Goal: Task Accomplishment & Management: Use online tool/utility

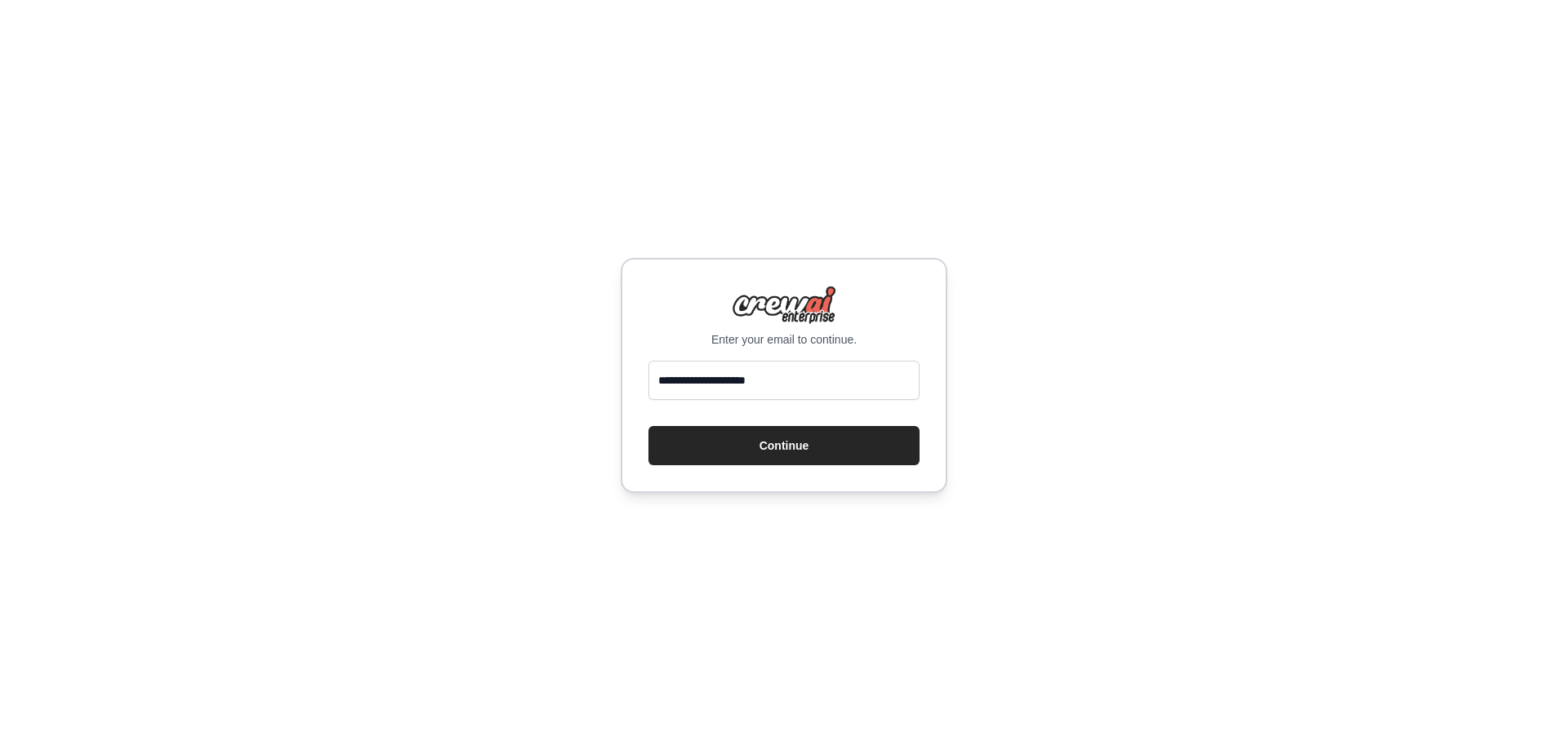
type input "**********"
click at [648, 426] on button "Continue" at bounding box center [784, 445] width 271 height 39
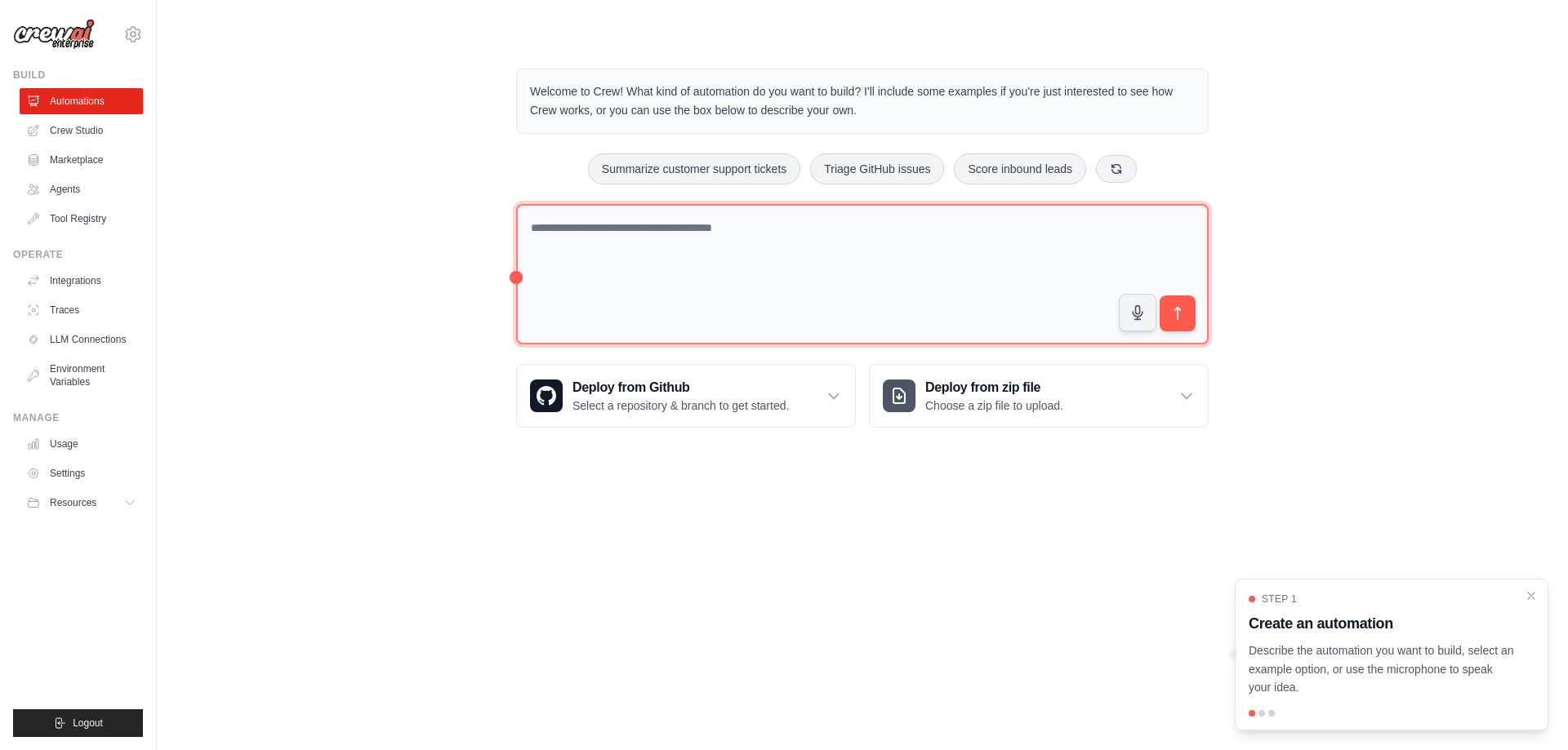
click at [567, 243] on textarea at bounding box center [862, 275] width 693 height 142
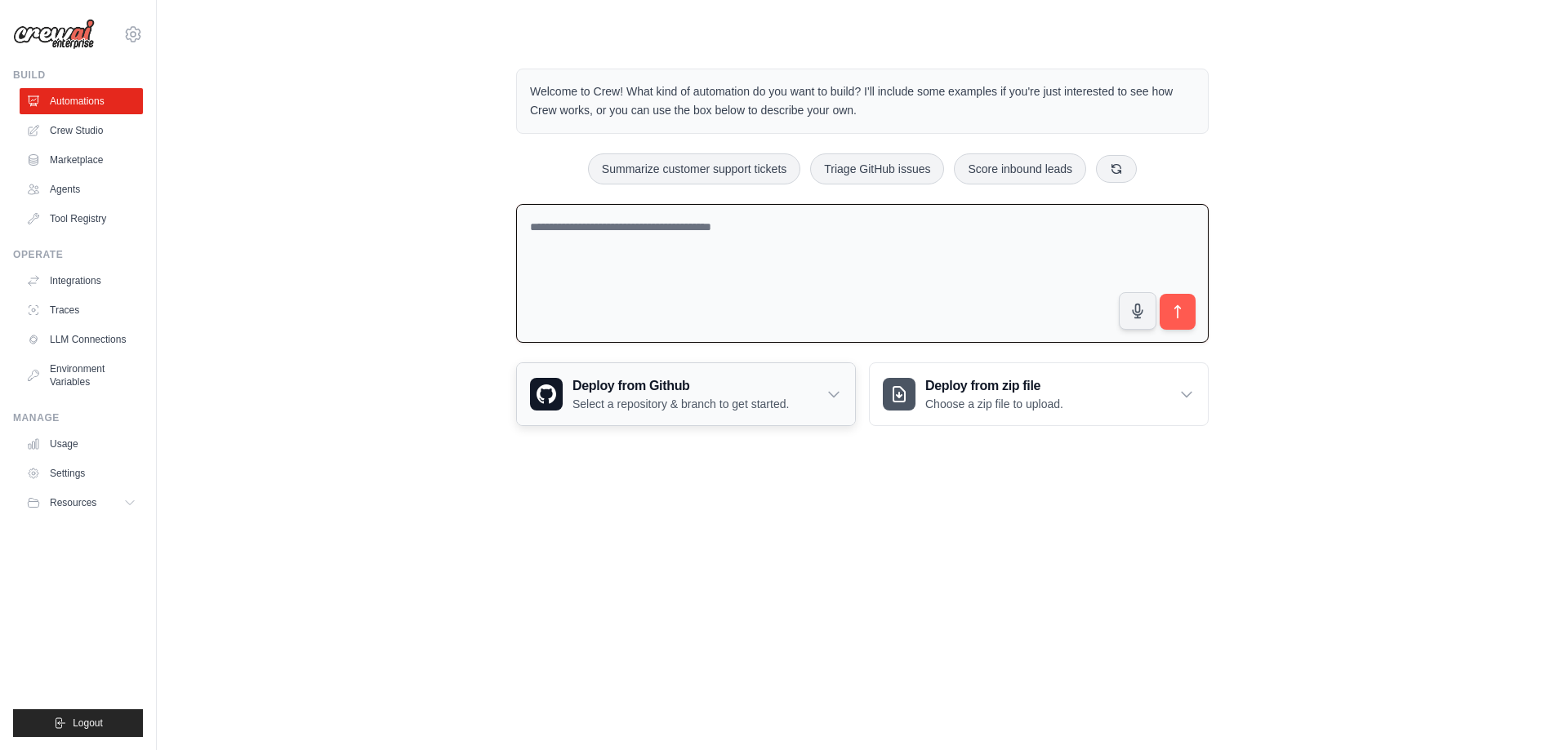
click at [827, 399] on div "Deploy from Github Select a repository & branch to get started." at bounding box center [686, 394] width 338 height 62
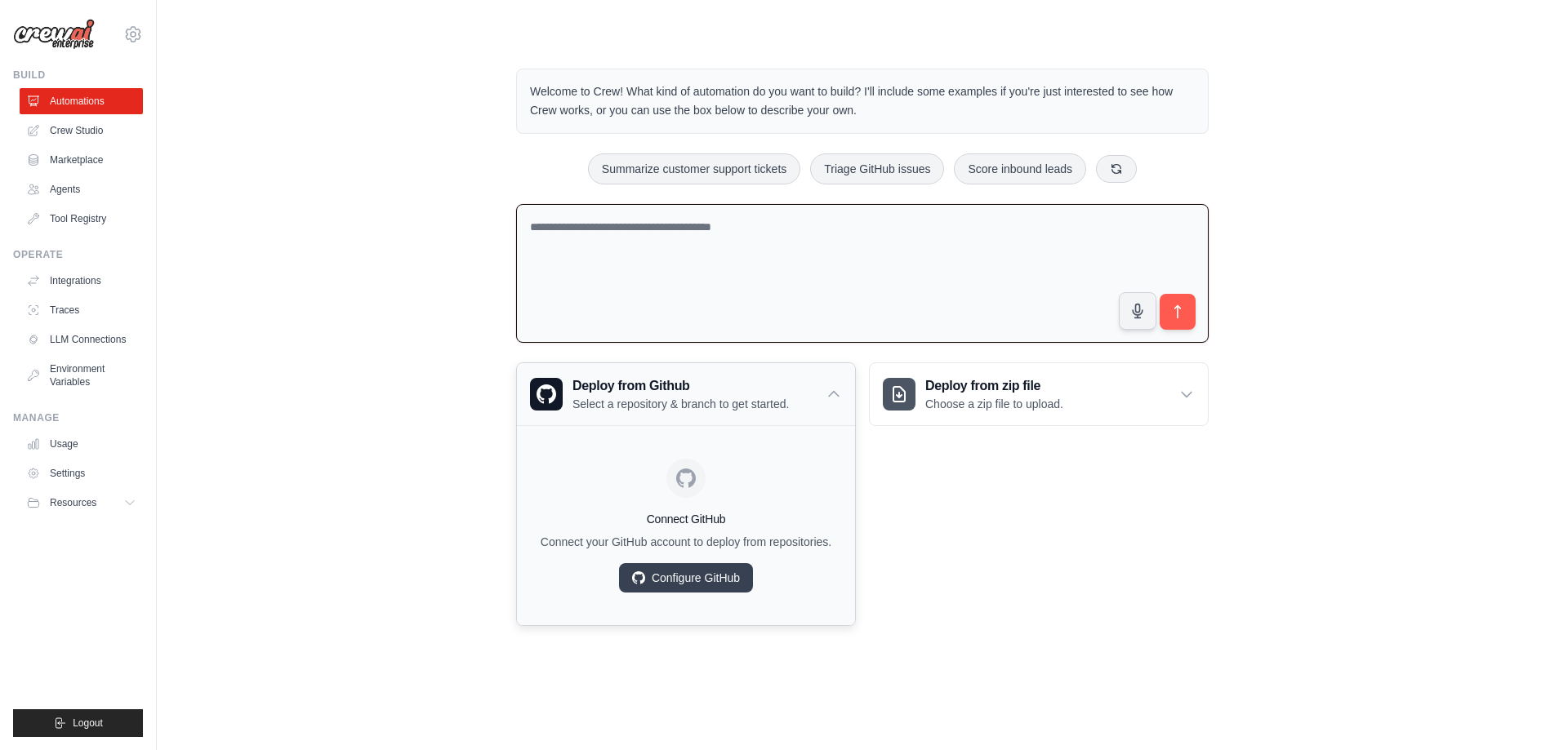
click at [815, 395] on div "Deploy from Github Select a repository & branch to get started." at bounding box center [686, 394] width 338 height 62
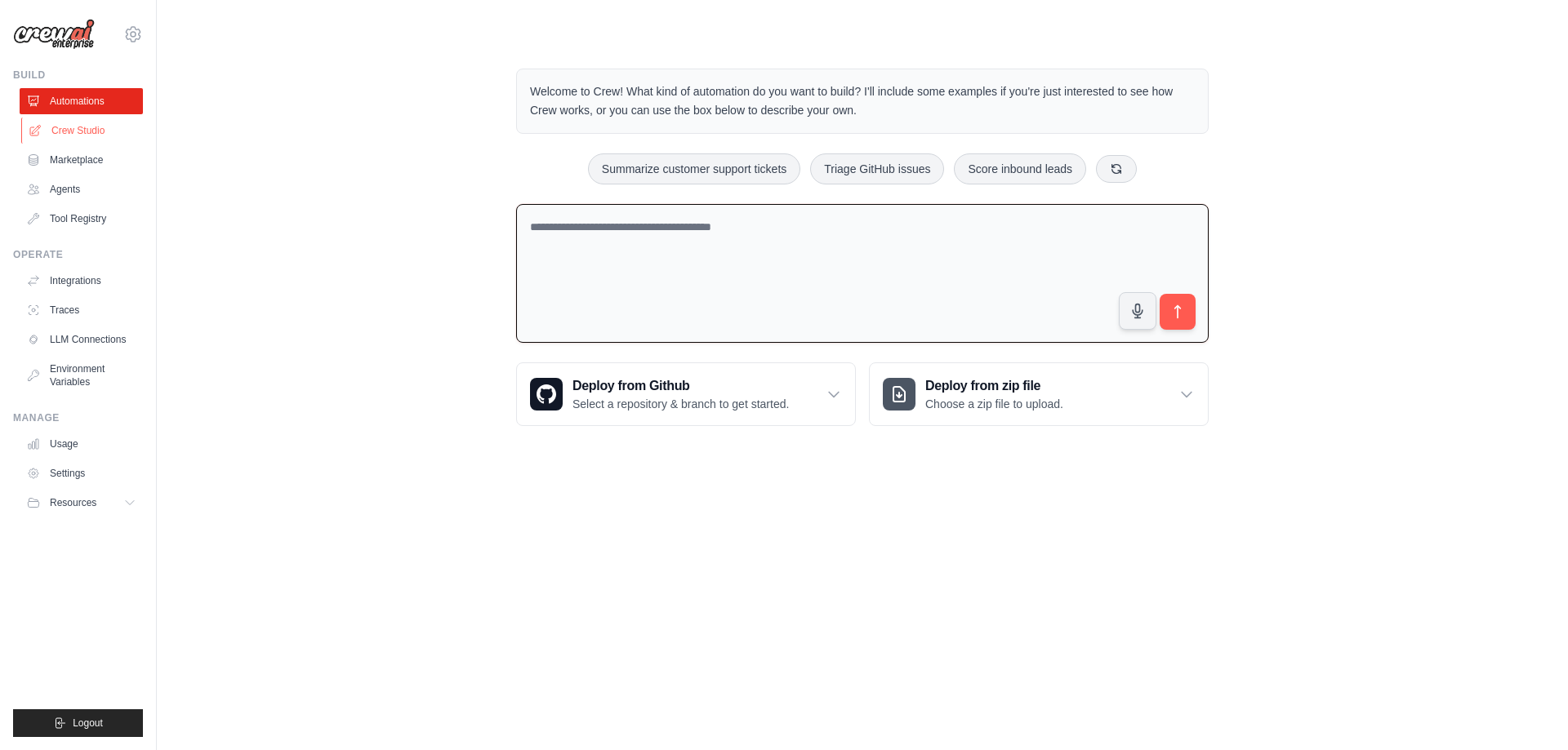
click at [76, 131] on link "Crew Studio" at bounding box center [83, 130] width 123 height 26
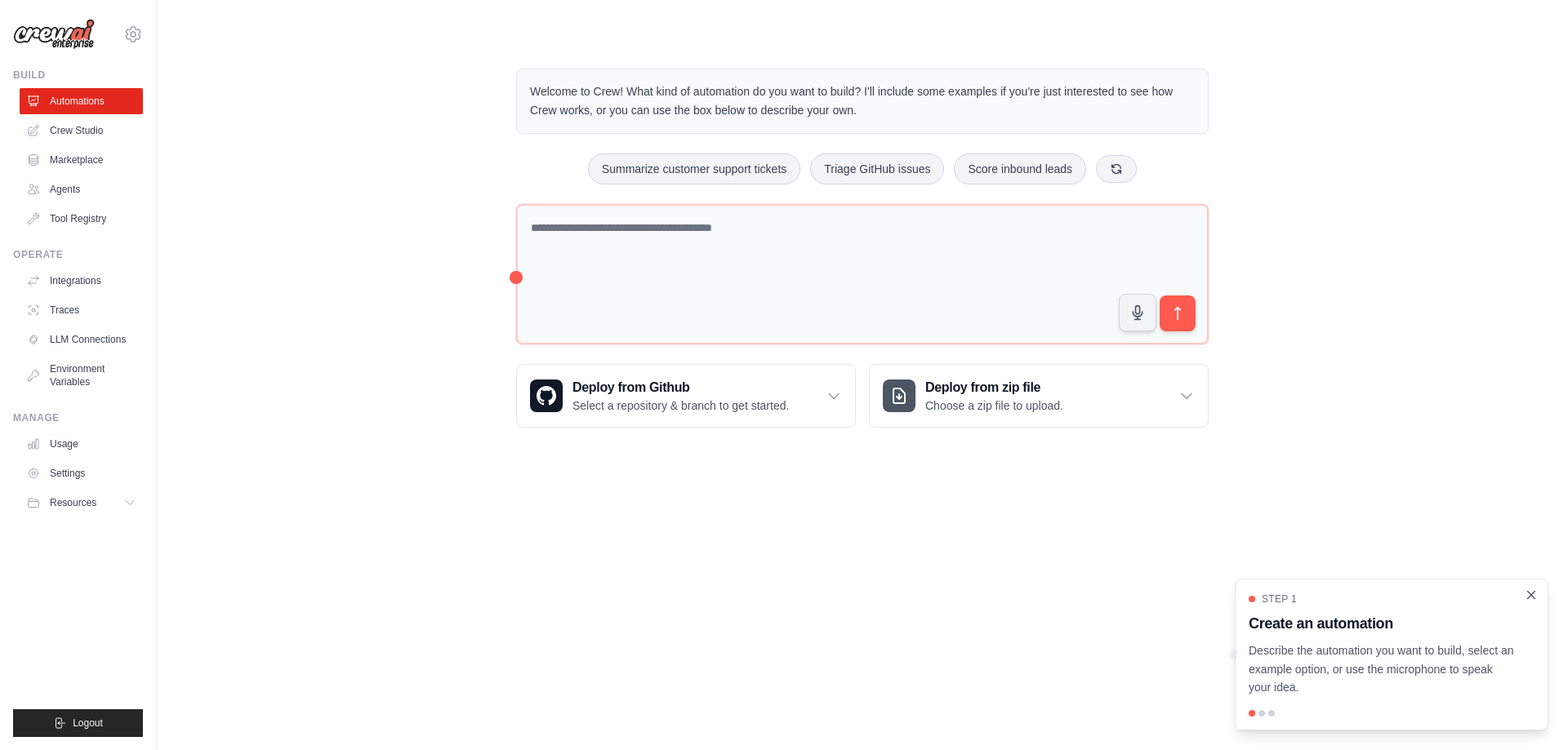
click at [1531, 596] on icon "Close walkthrough" at bounding box center [1531, 594] width 7 height 7
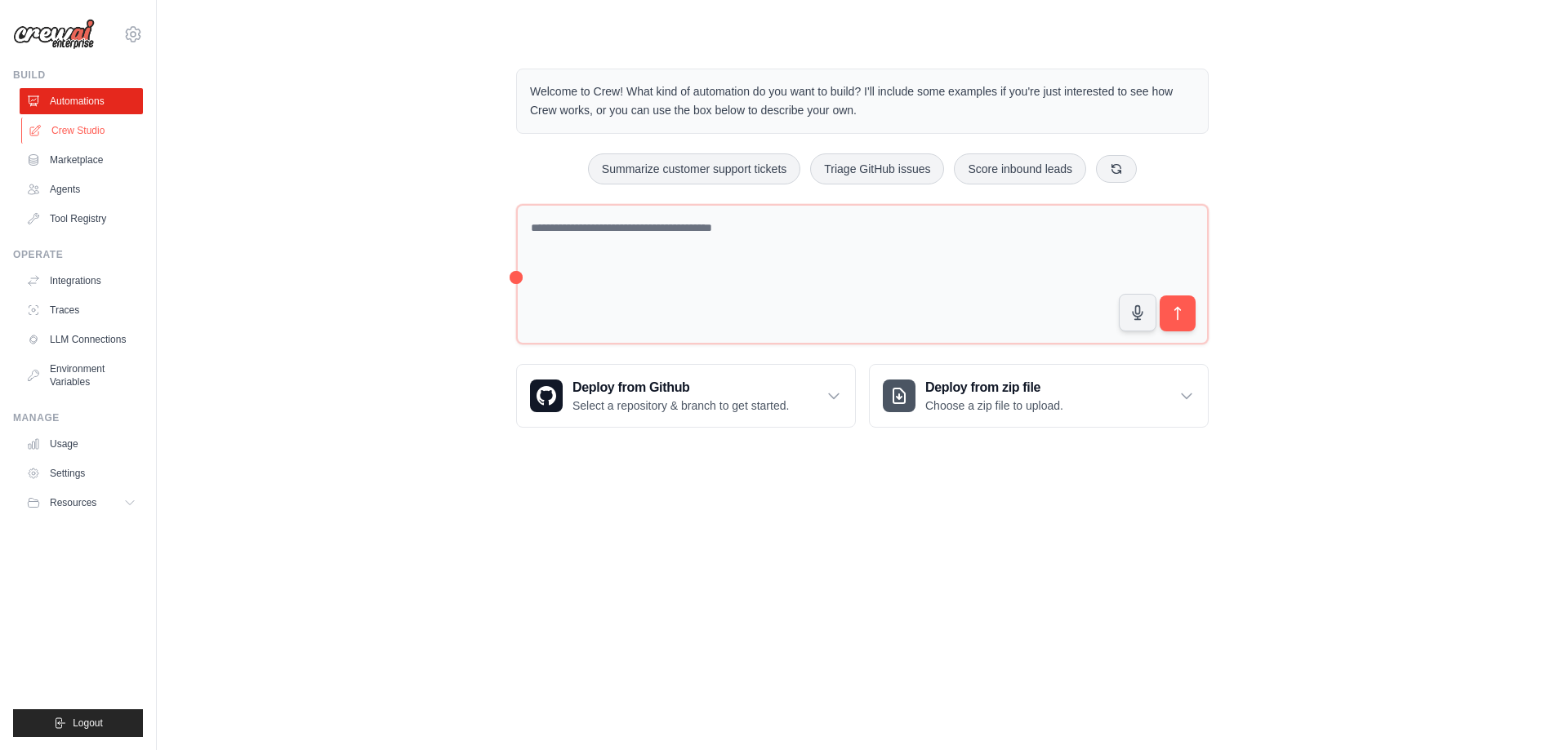
click at [99, 130] on link "Crew Studio" at bounding box center [83, 130] width 123 height 26
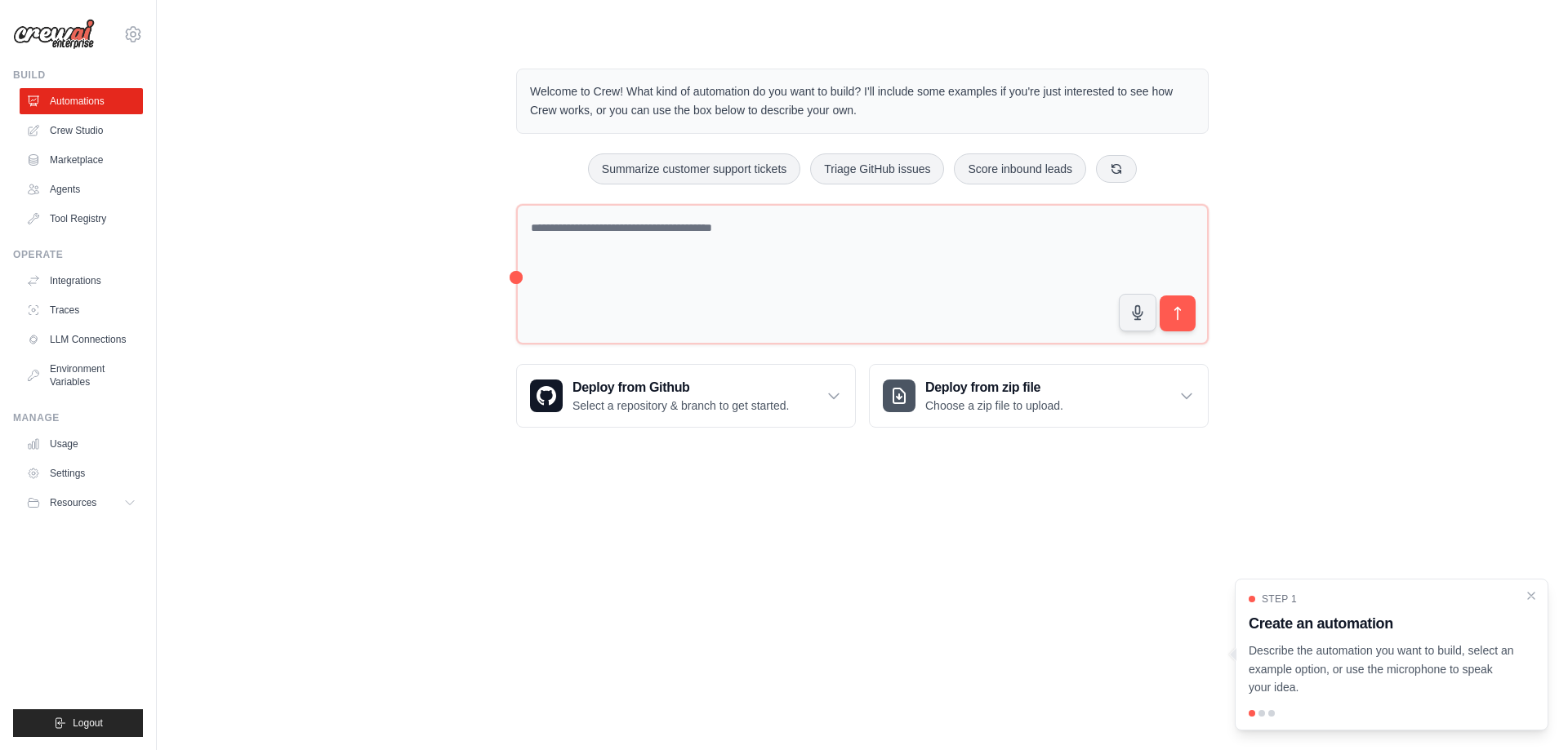
click at [102, 159] on link "Marketplace" at bounding box center [82, 160] width 123 height 26
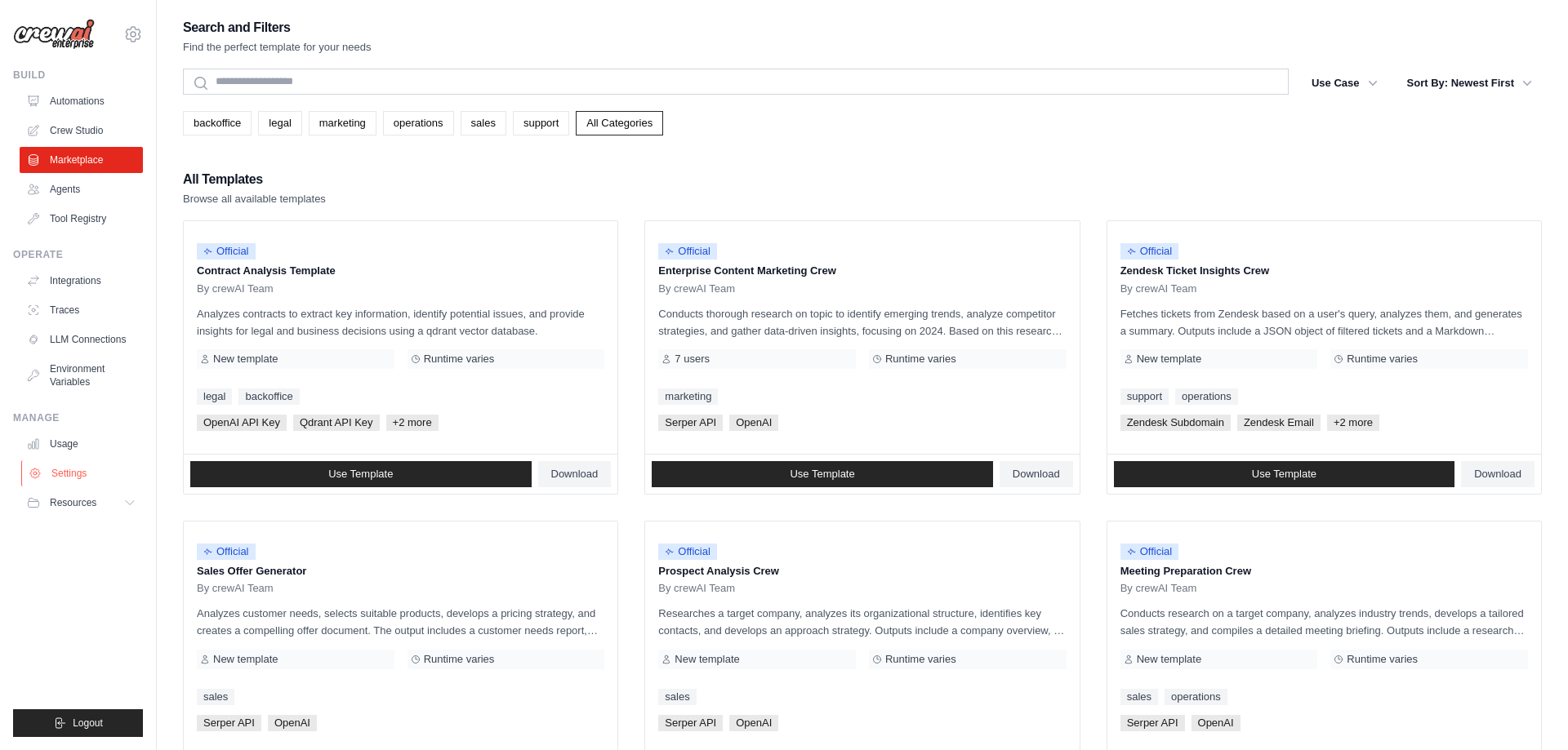
click at [58, 474] on link "Settings" at bounding box center [83, 474] width 123 height 26
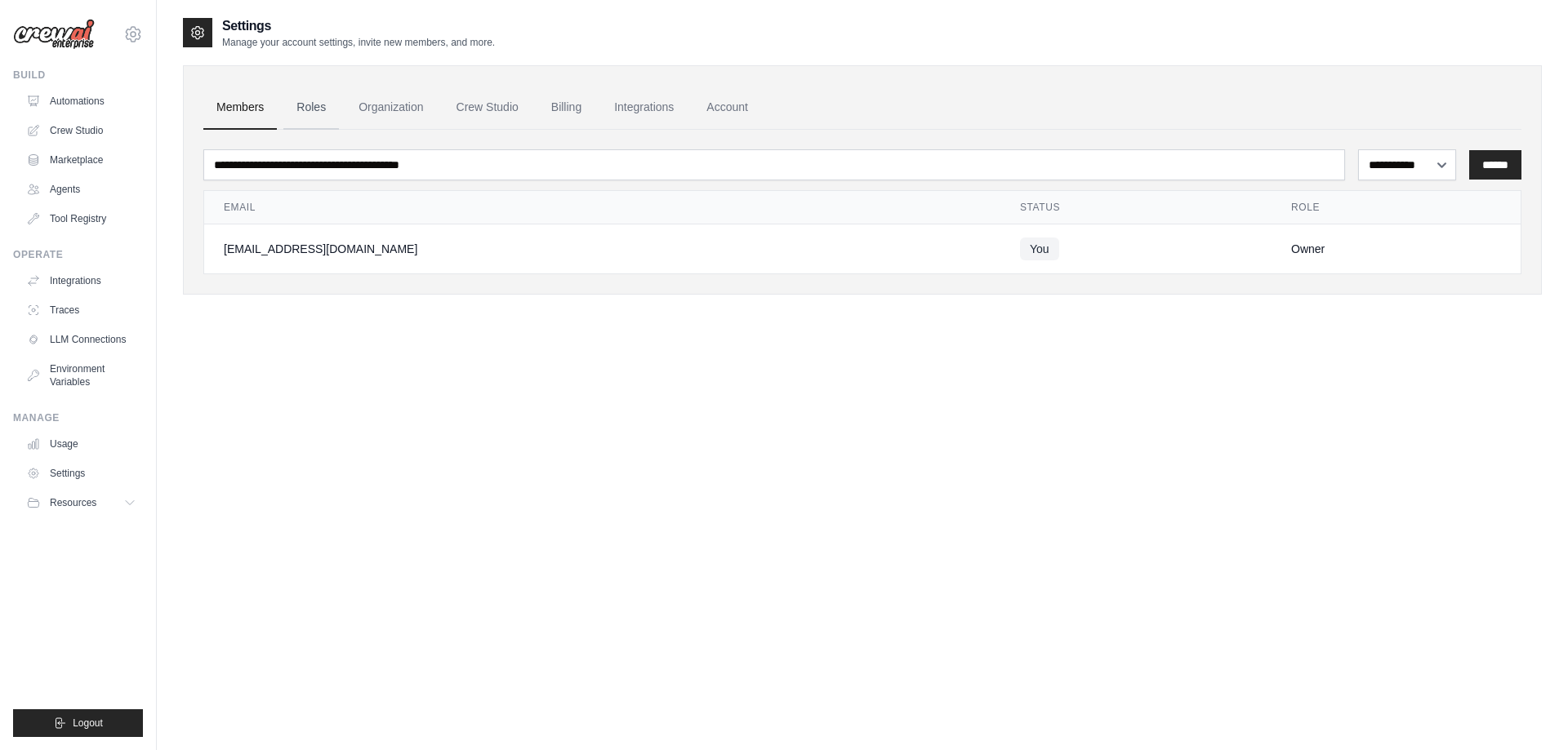
click at [320, 111] on link "Roles" at bounding box center [311, 108] width 56 height 44
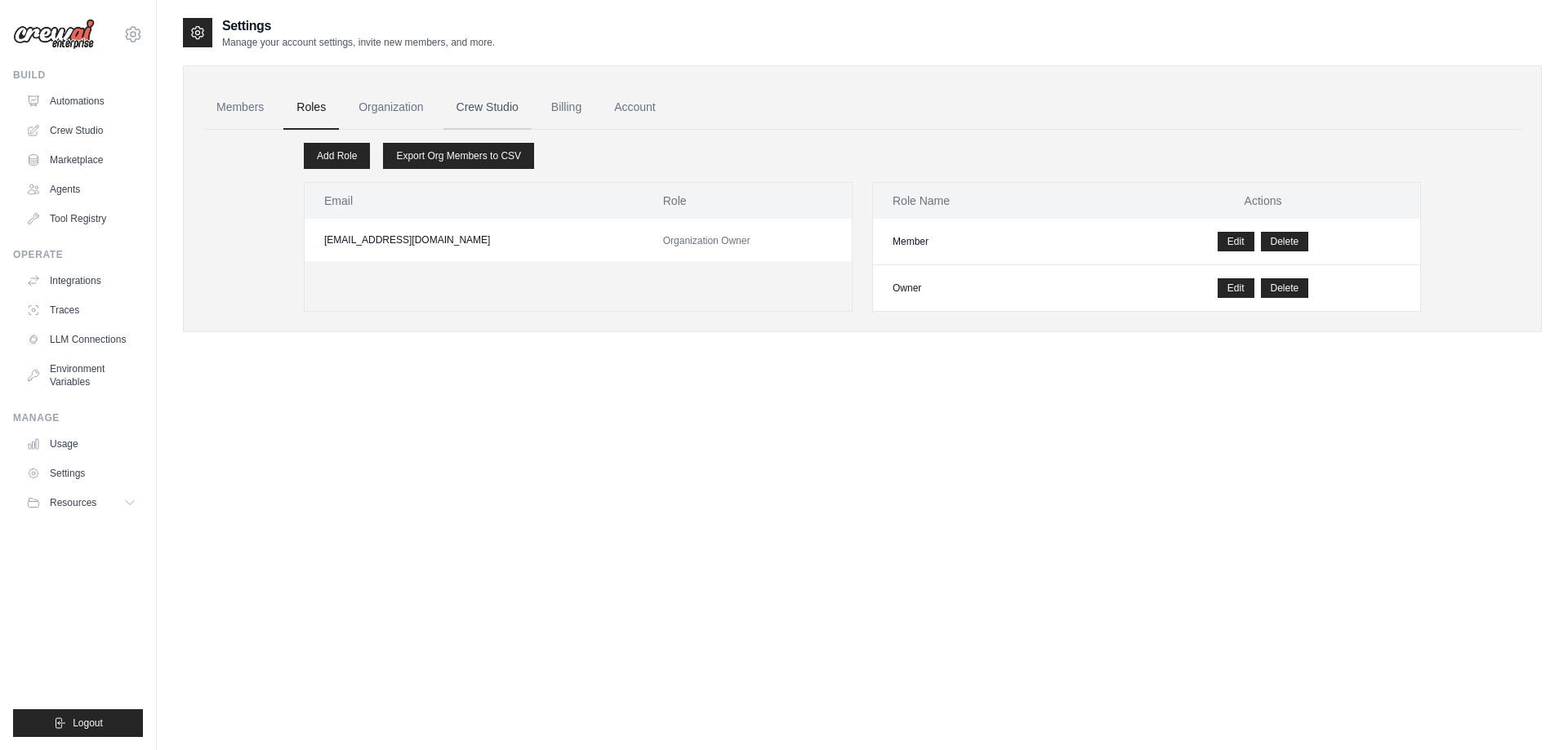
click at [462, 101] on link "Crew Studio" at bounding box center [487, 108] width 88 height 44
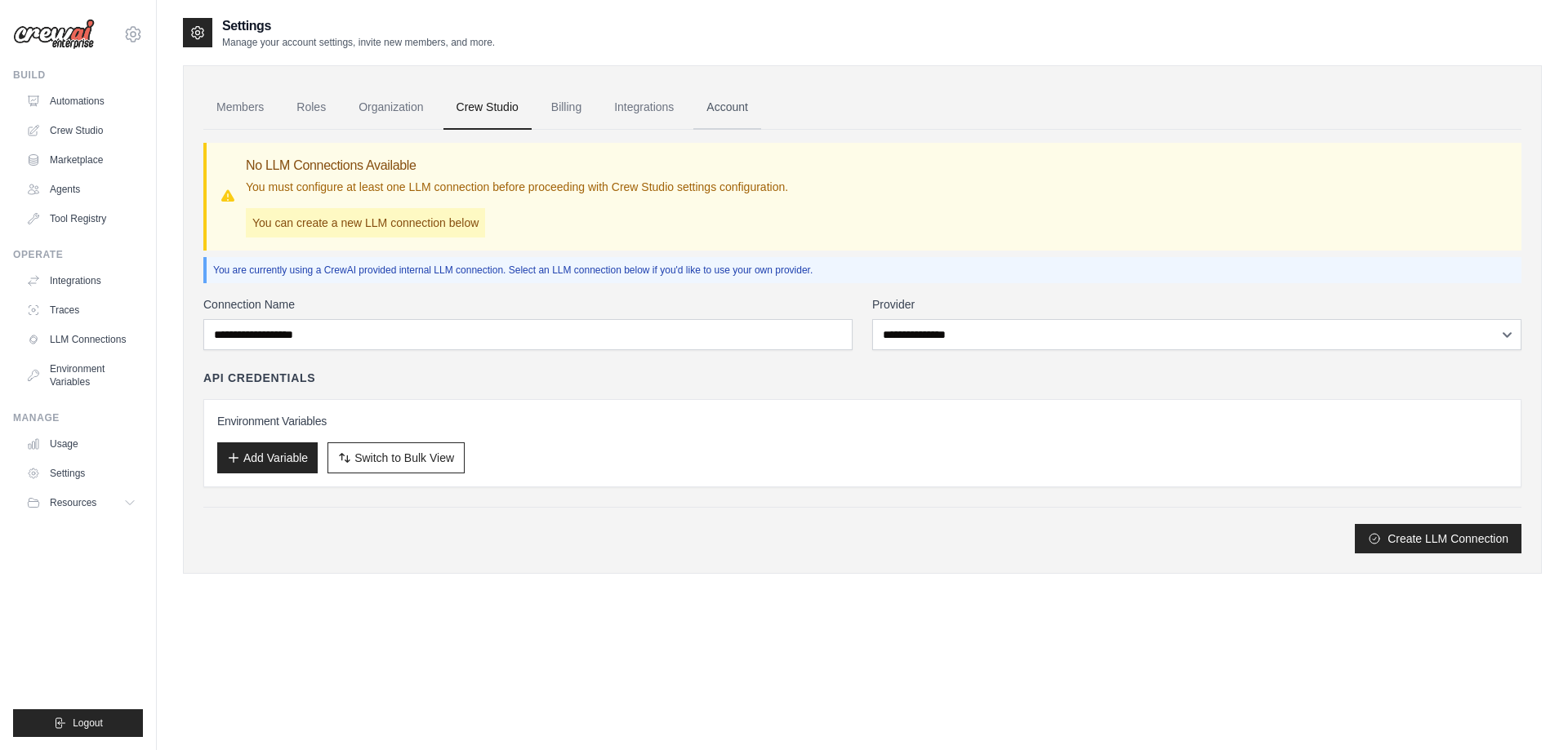
click at [737, 110] on link "Account" at bounding box center [728, 108] width 68 height 44
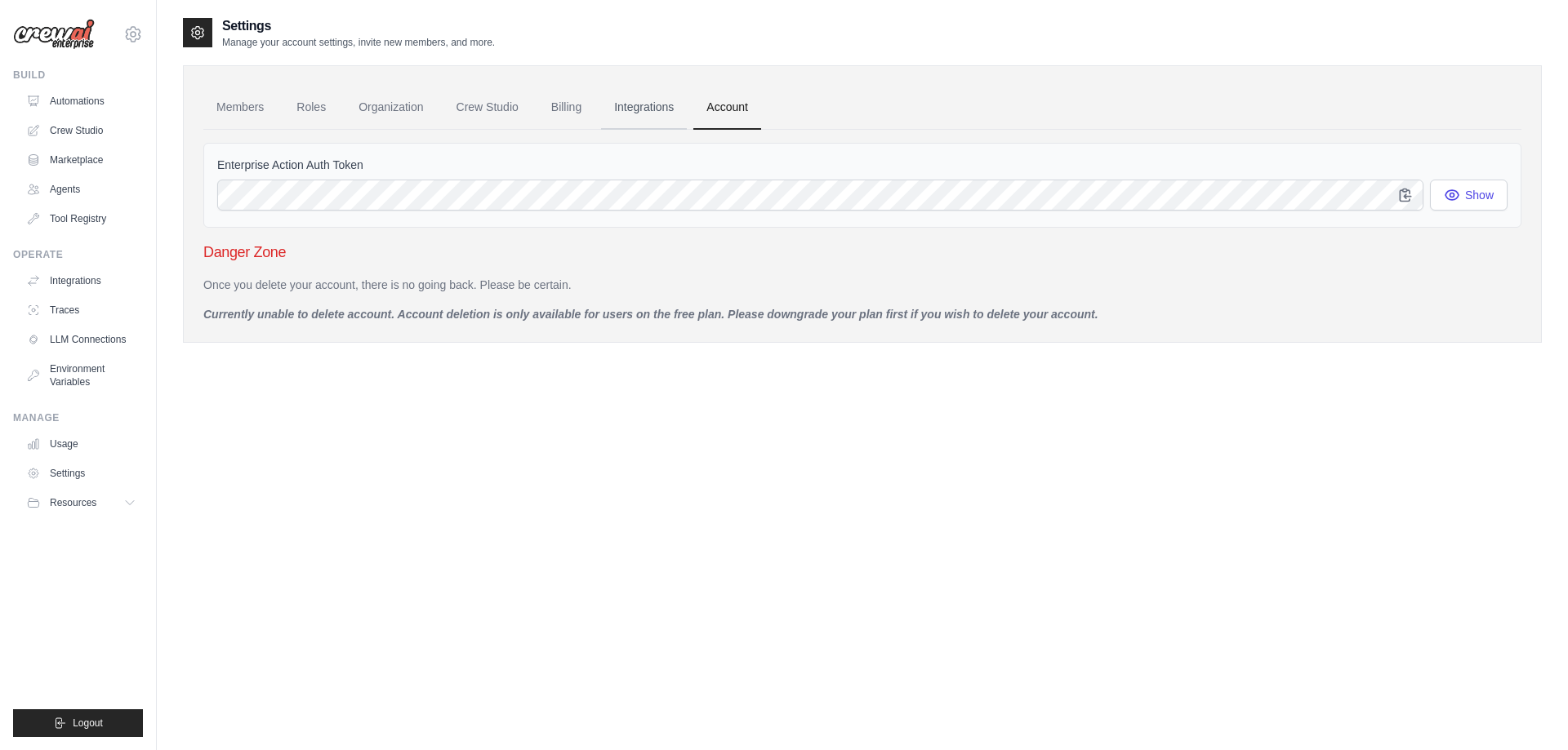
click at [628, 115] on link "Integrations" at bounding box center [644, 108] width 86 height 44
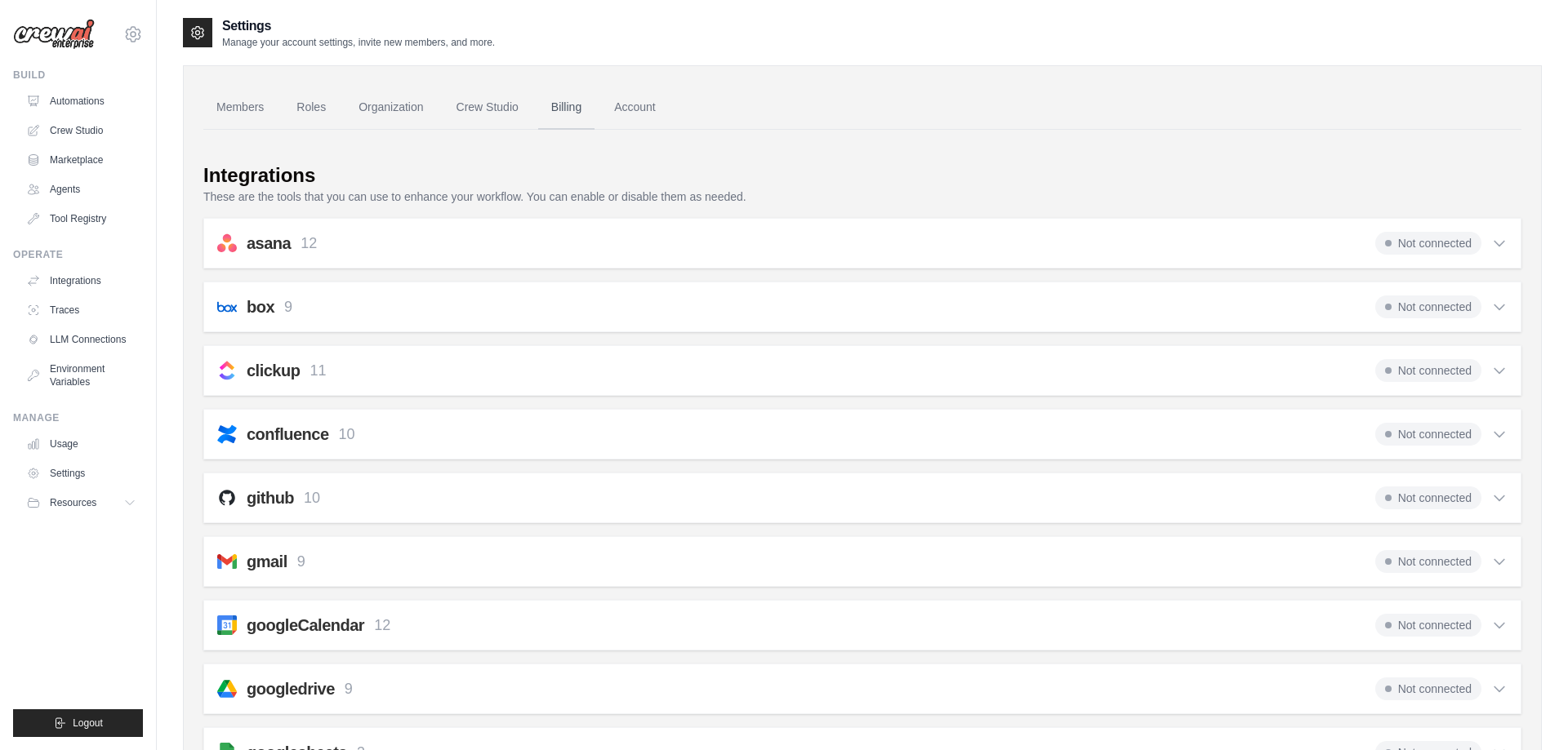
click at [561, 109] on link "Billing" at bounding box center [566, 108] width 56 height 44
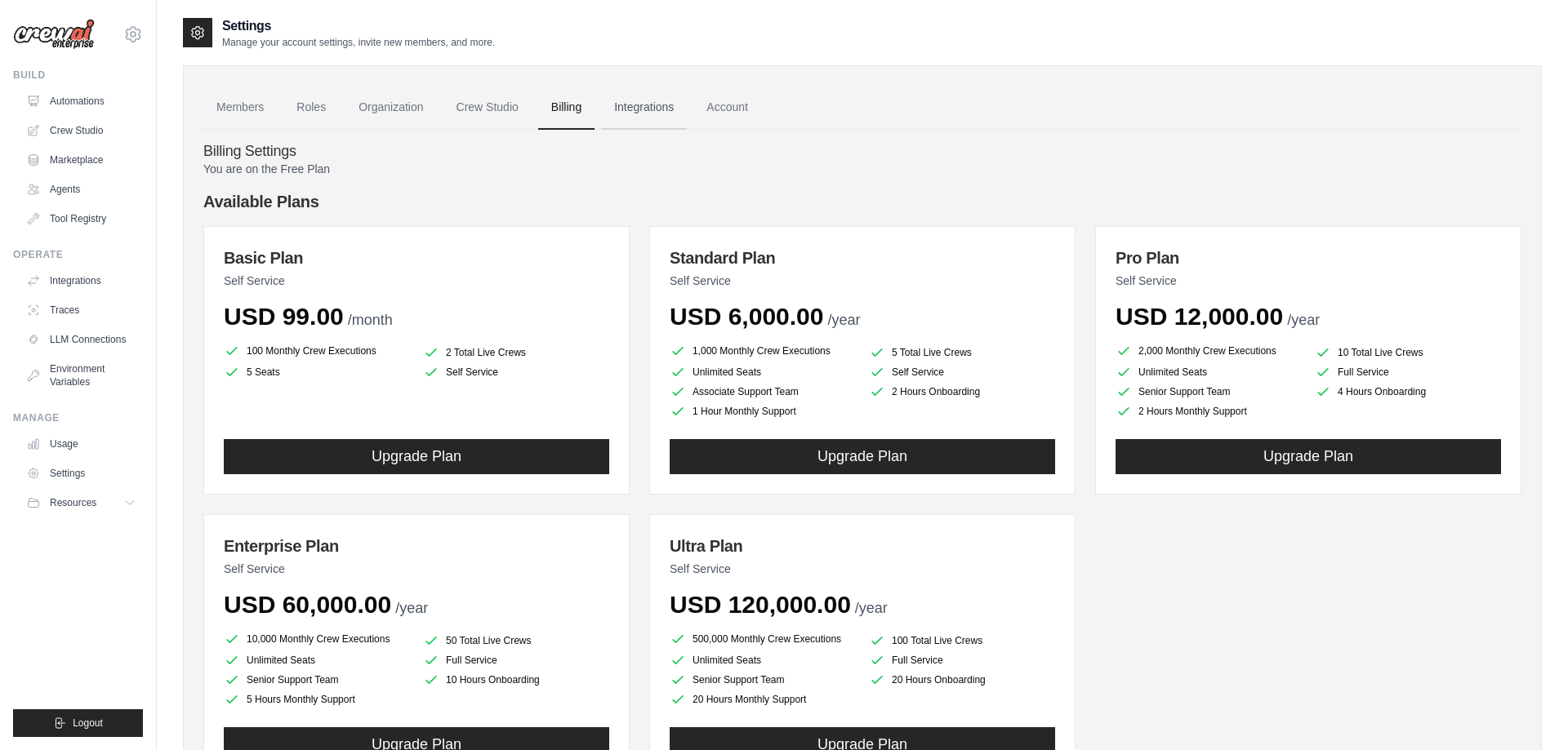
click at [647, 108] on link "Integrations" at bounding box center [644, 108] width 86 height 44
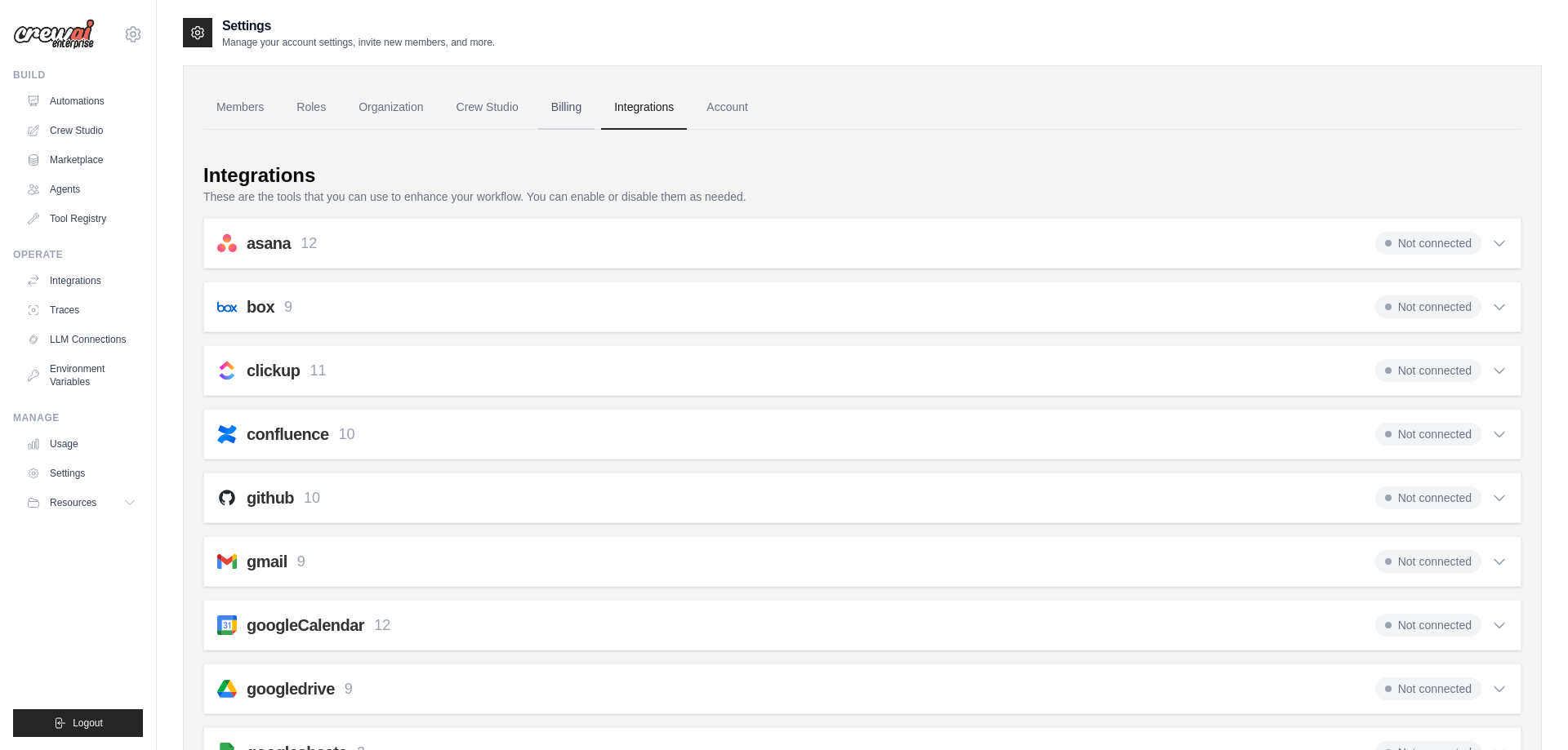
click at [568, 115] on link "Billing" at bounding box center [566, 108] width 56 height 44
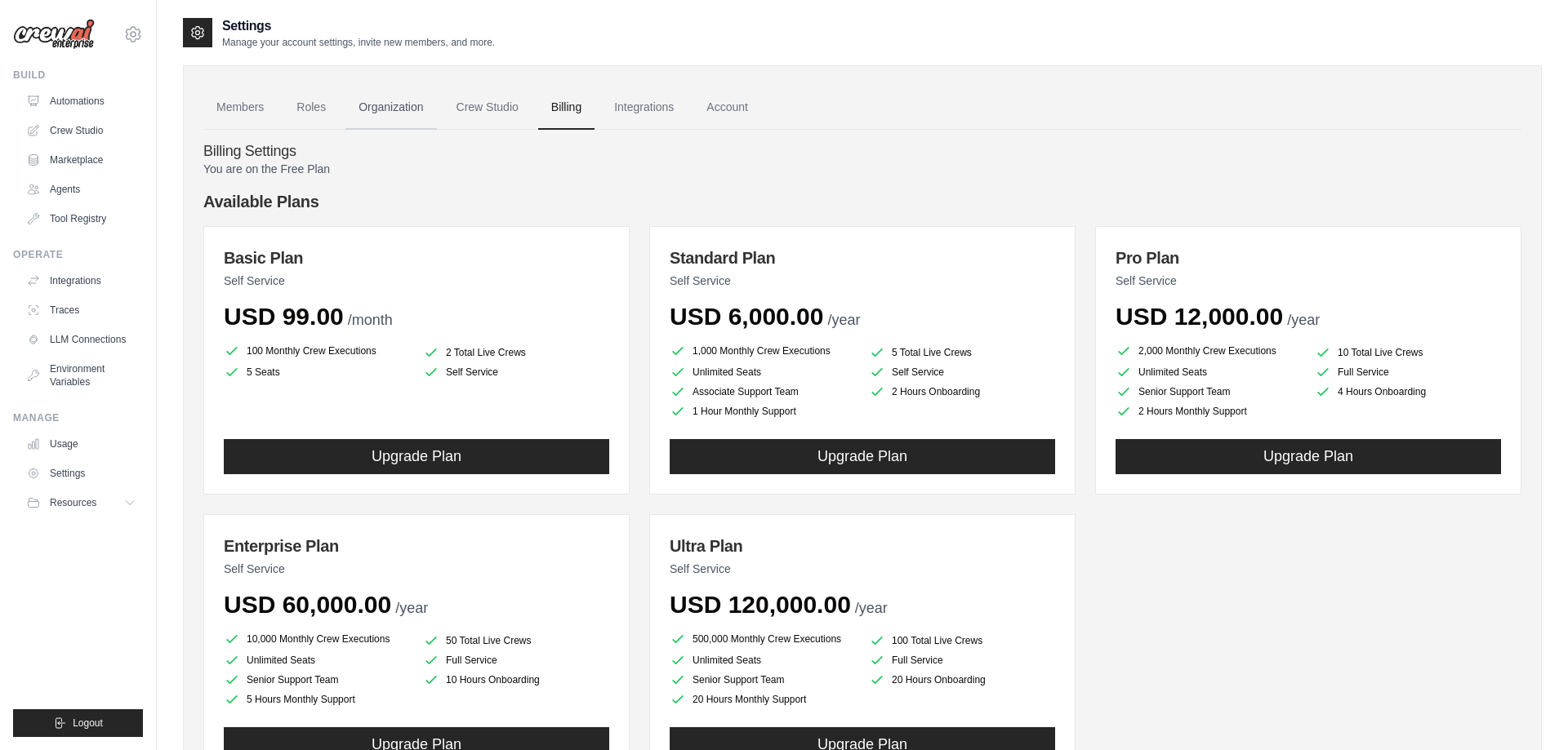
click at [422, 91] on link "Organization" at bounding box center [390, 108] width 90 height 44
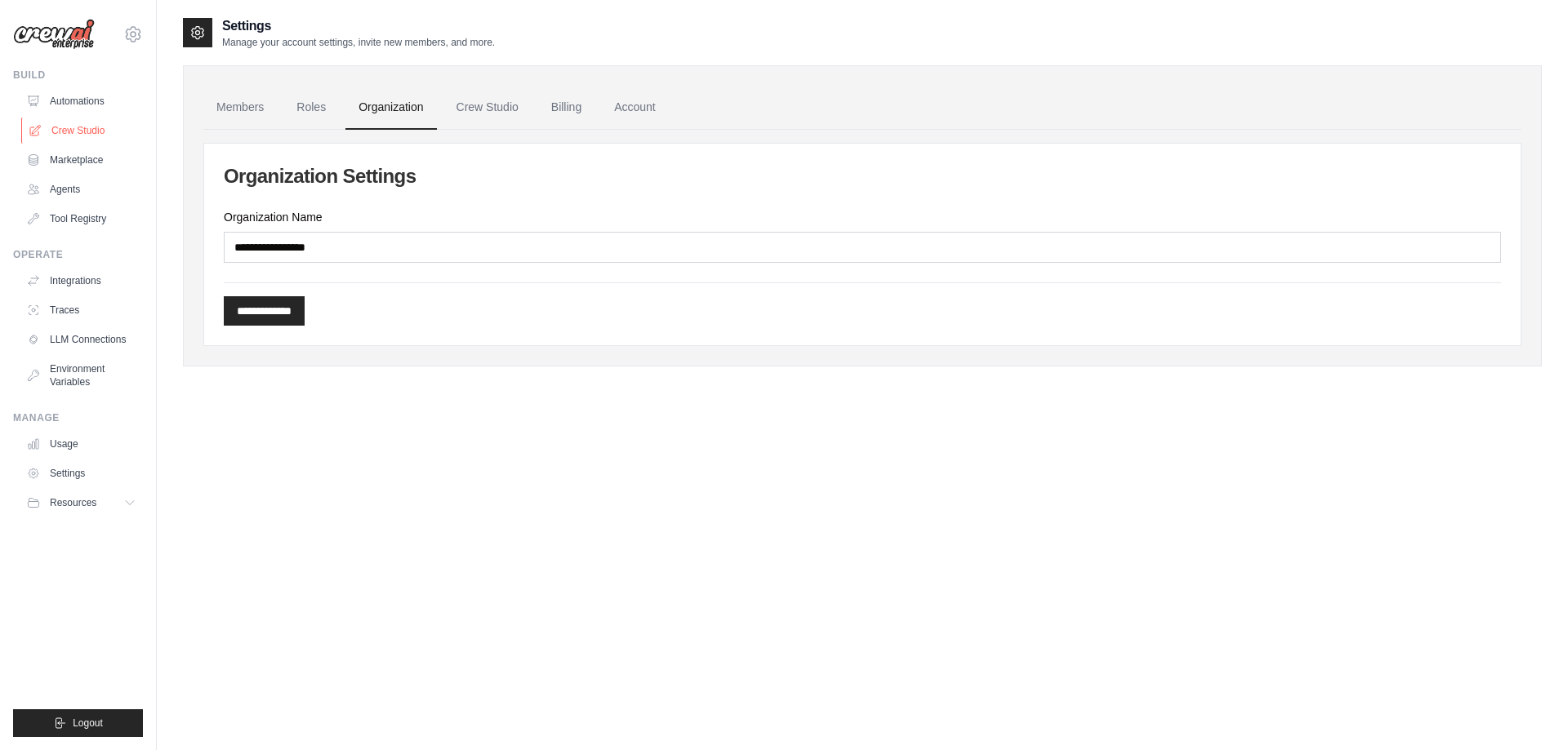
click at [53, 135] on link "Crew Studio" at bounding box center [83, 130] width 123 height 26
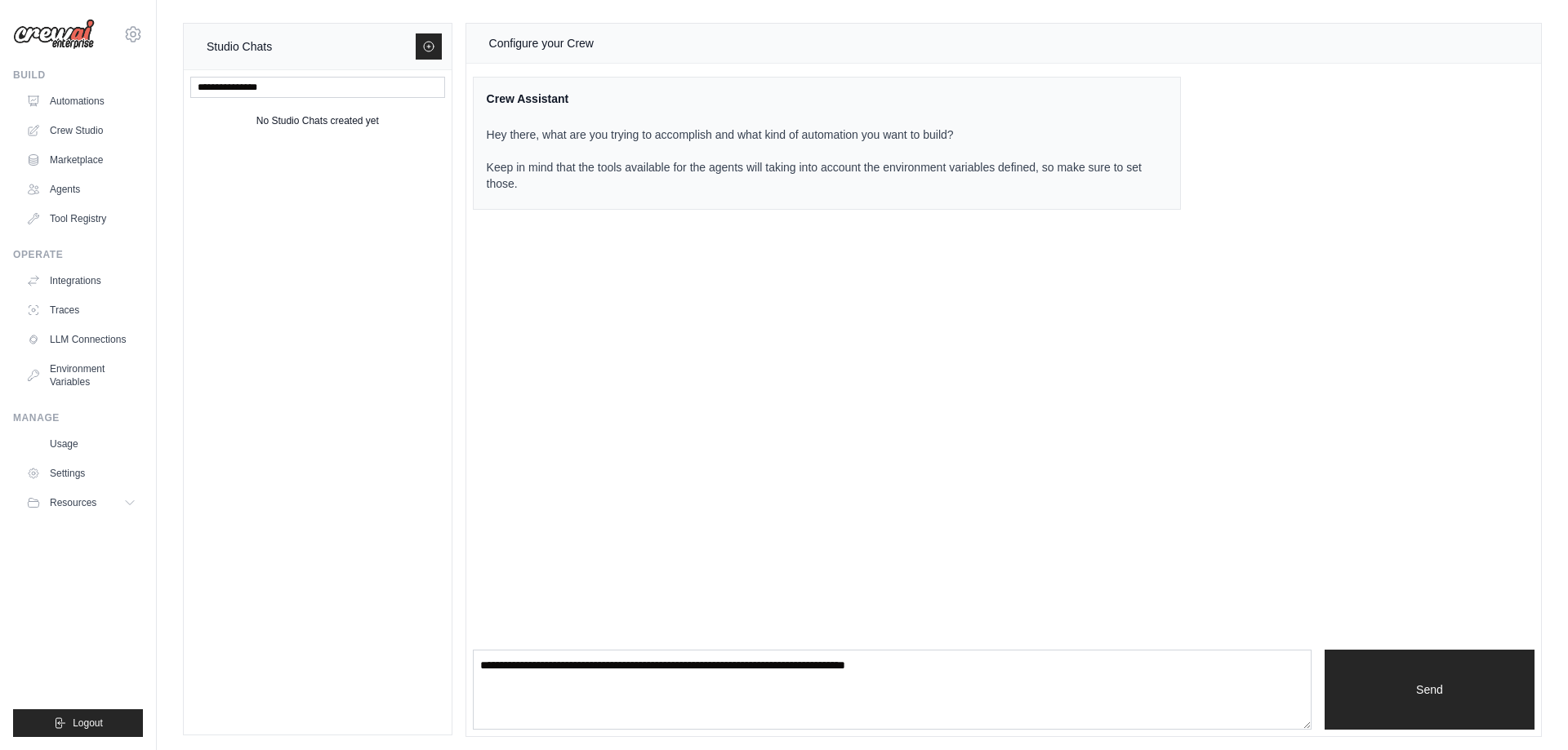
drag, startPoint x: 514, startPoint y: 43, endPoint x: 526, endPoint y: 43, distance: 12.0
click at [521, 43] on div "Configure your Crew" at bounding box center [541, 43] width 104 height 20
drag, startPoint x: 555, startPoint y: 43, endPoint x: 568, endPoint y: 47, distance: 13.6
click at [558, 44] on div "Configure your Crew" at bounding box center [541, 43] width 104 height 20
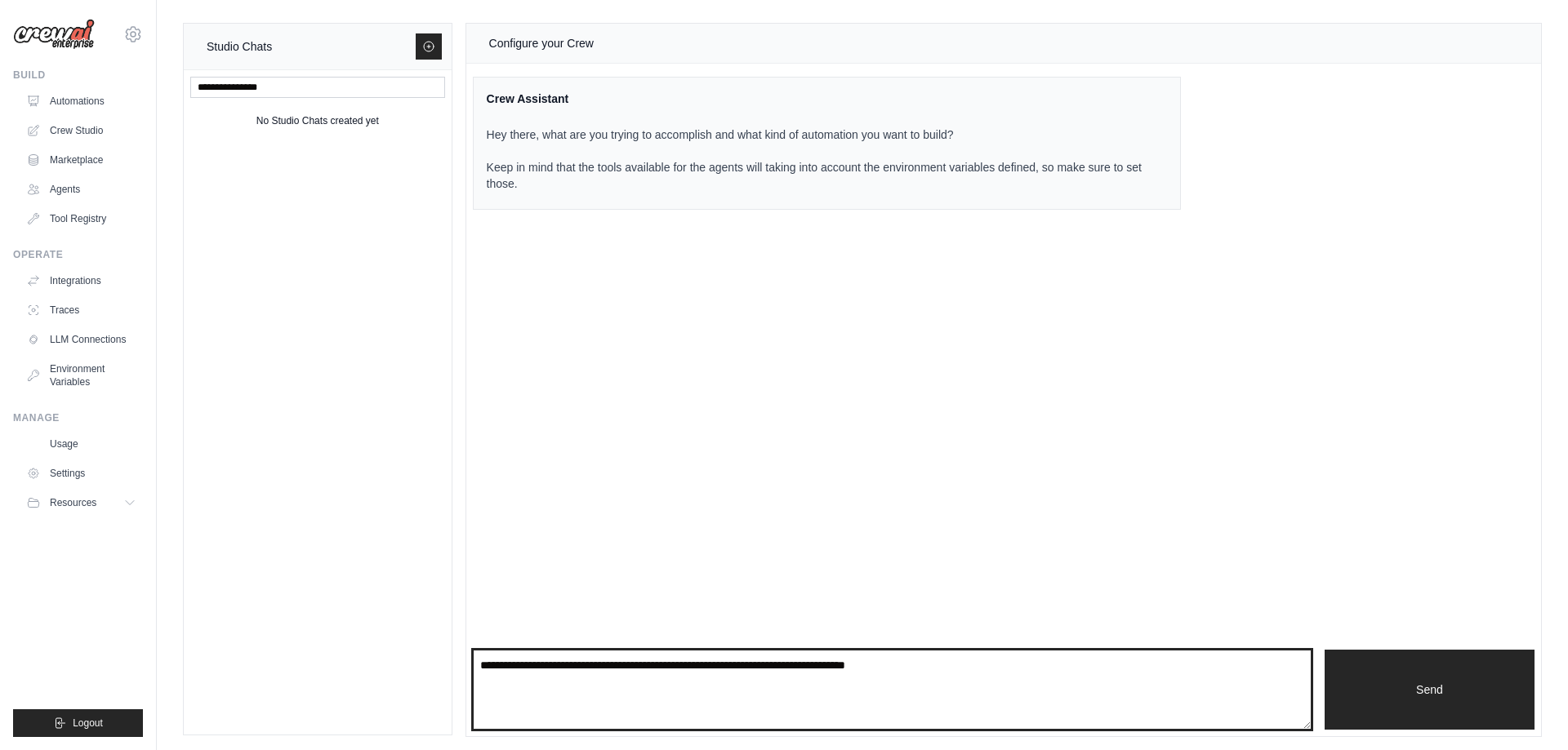
drag, startPoint x: 1009, startPoint y: 656, endPoint x: 994, endPoint y: 661, distance: 15.8
click at [994, 661] on textarea at bounding box center [892, 690] width 839 height 80
click at [994, 662] on textarea at bounding box center [892, 690] width 839 height 80
drag, startPoint x: 900, startPoint y: 669, endPoint x: 775, endPoint y: 667, distance: 125.0
click at [785, 667] on textarea at bounding box center [892, 690] width 839 height 80
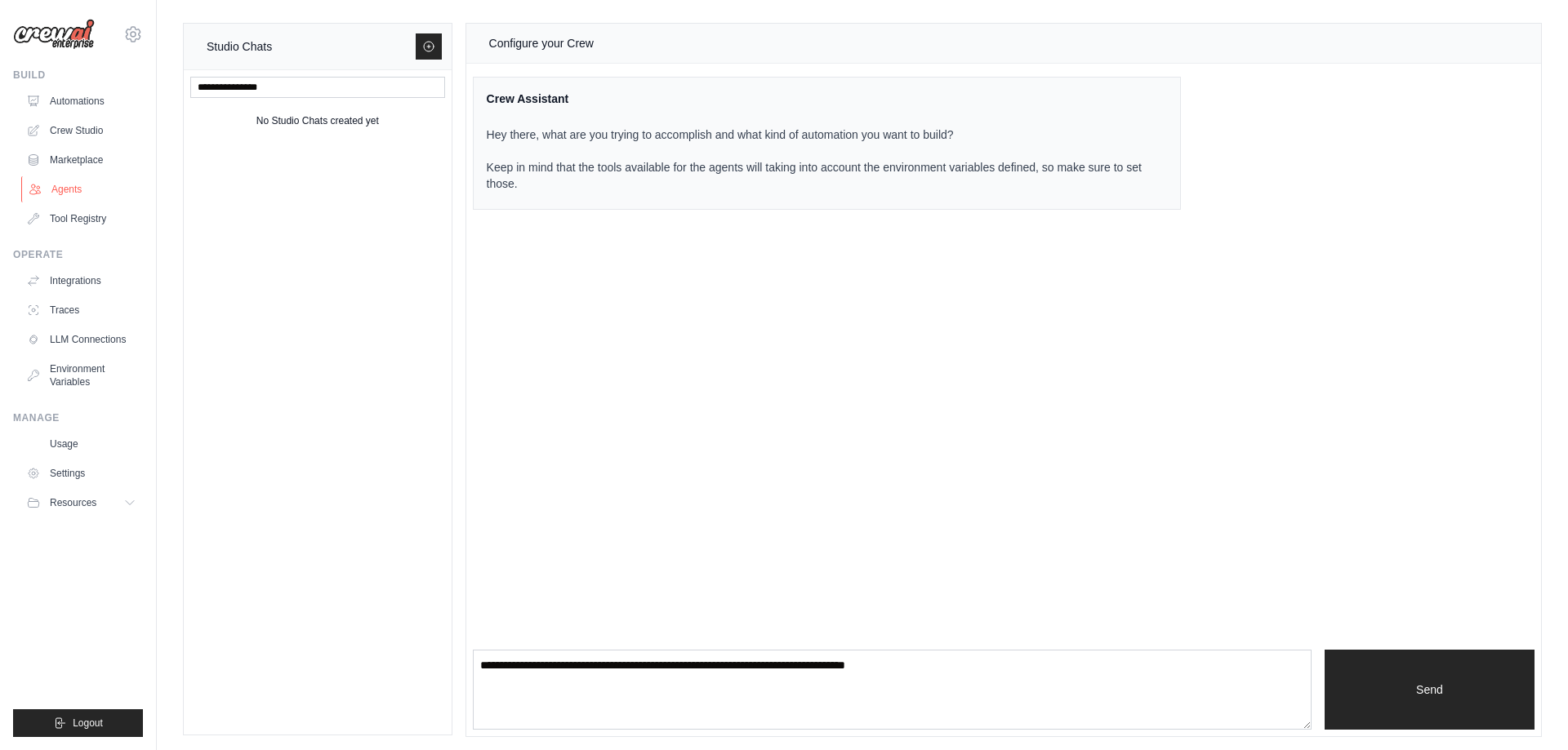
click at [83, 187] on link "Agents" at bounding box center [83, 189] width 123 height 26
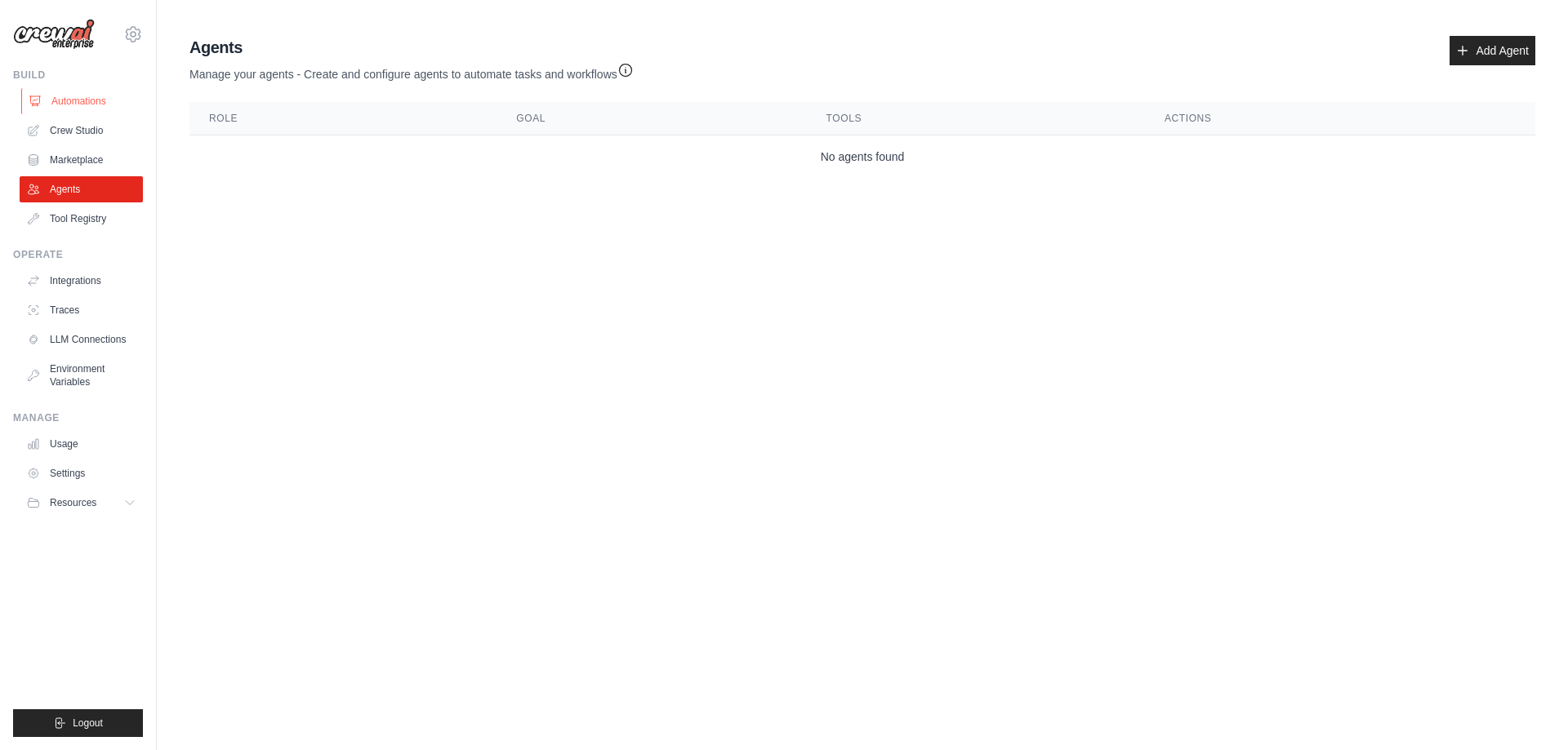
click at [107, 102] on link "Automations" at bounding box center [83, 101] width 123 height 26
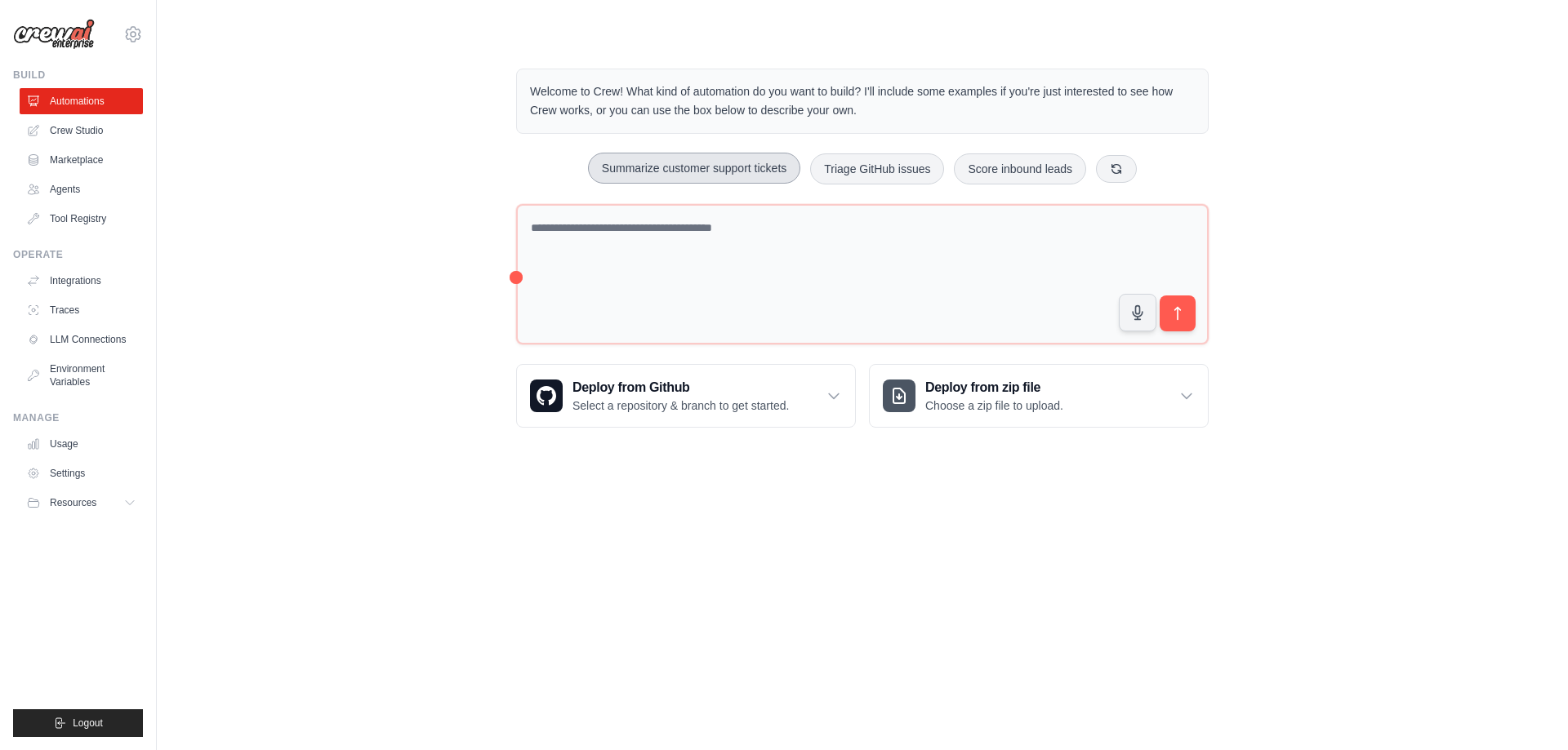
click at [750, 171] on button "Summarize customer support tickets" at bounding box center [694, 169] width 212 height 31
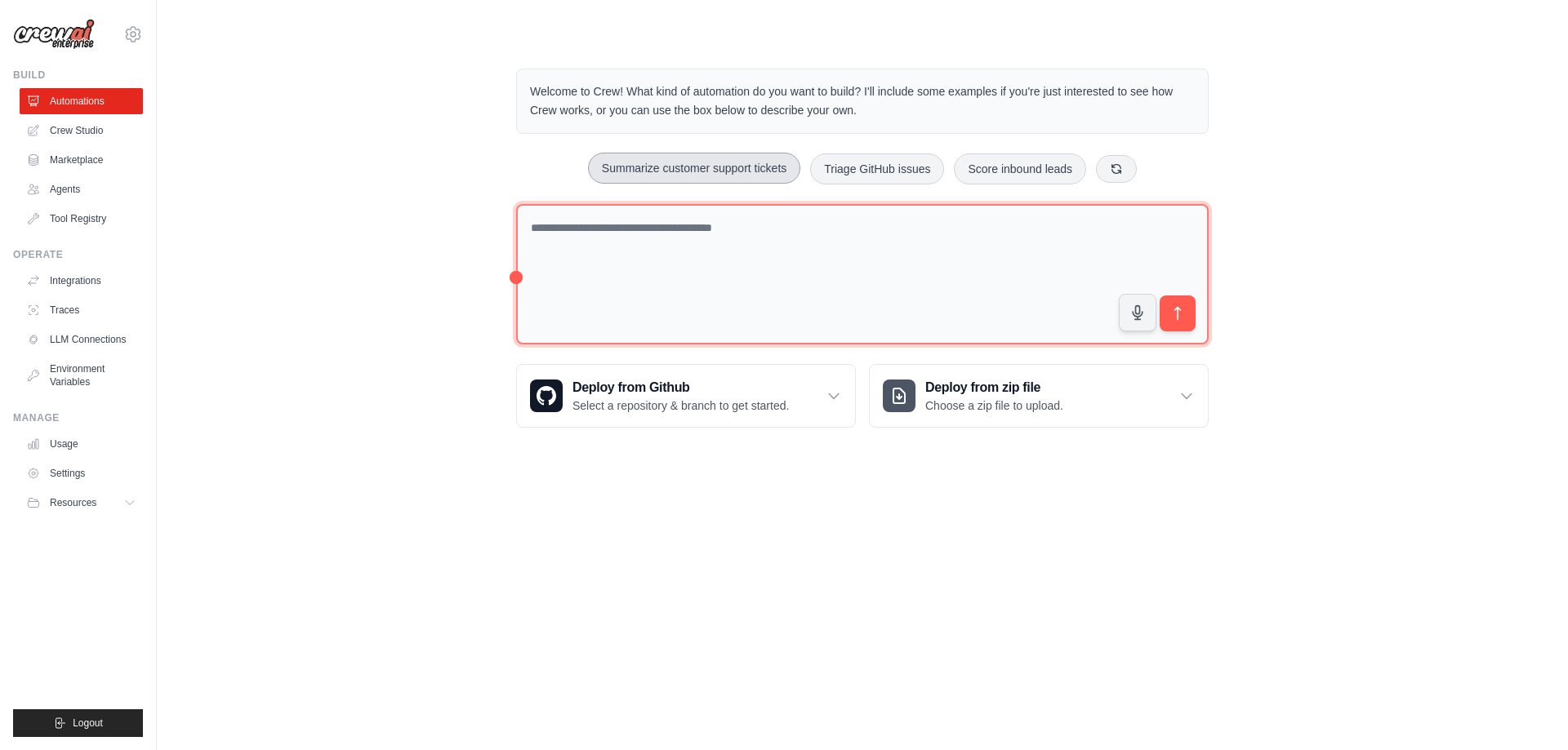
type textarea "**********"
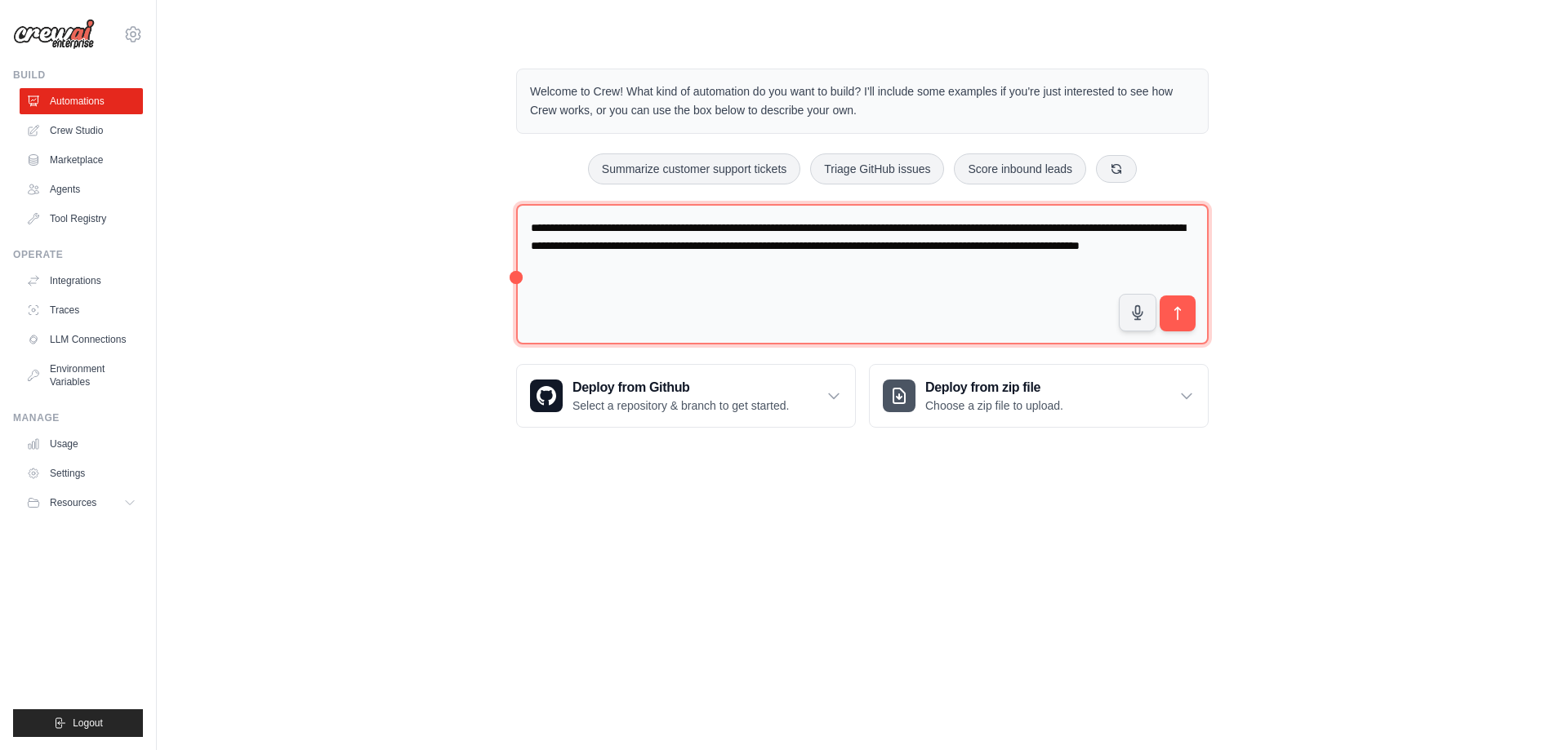
drag, startPoint x: 432, startPoint y: 206, endPoint x: 341, endPoint y: 188, distance: 92.8
click at [516, 204] on textarea "**********" at bounding box center [862, 275] width 693 height 142
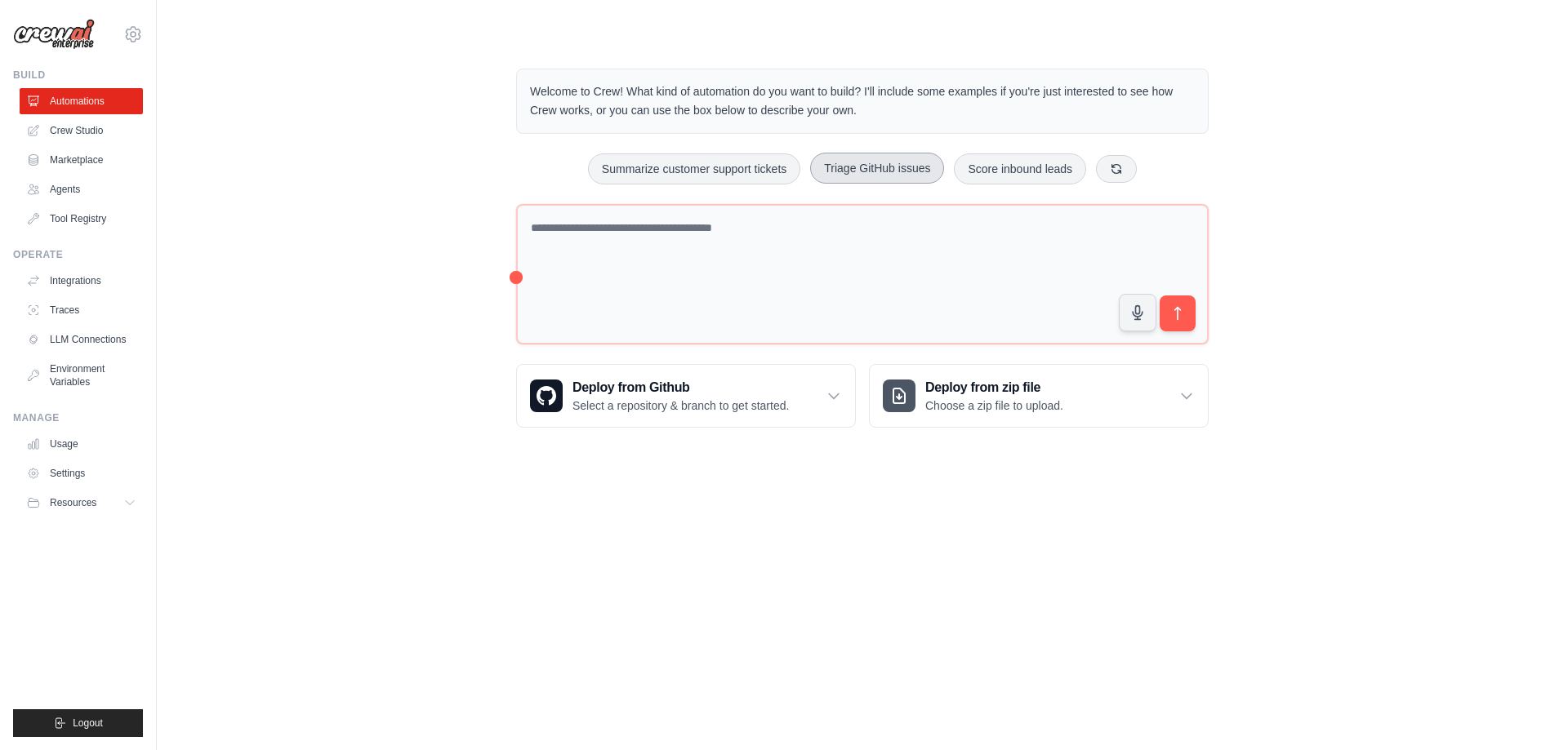
click at [867, 173] on button "Triage GitHub issues" at bounding box center [877, 169] width 134 height 31
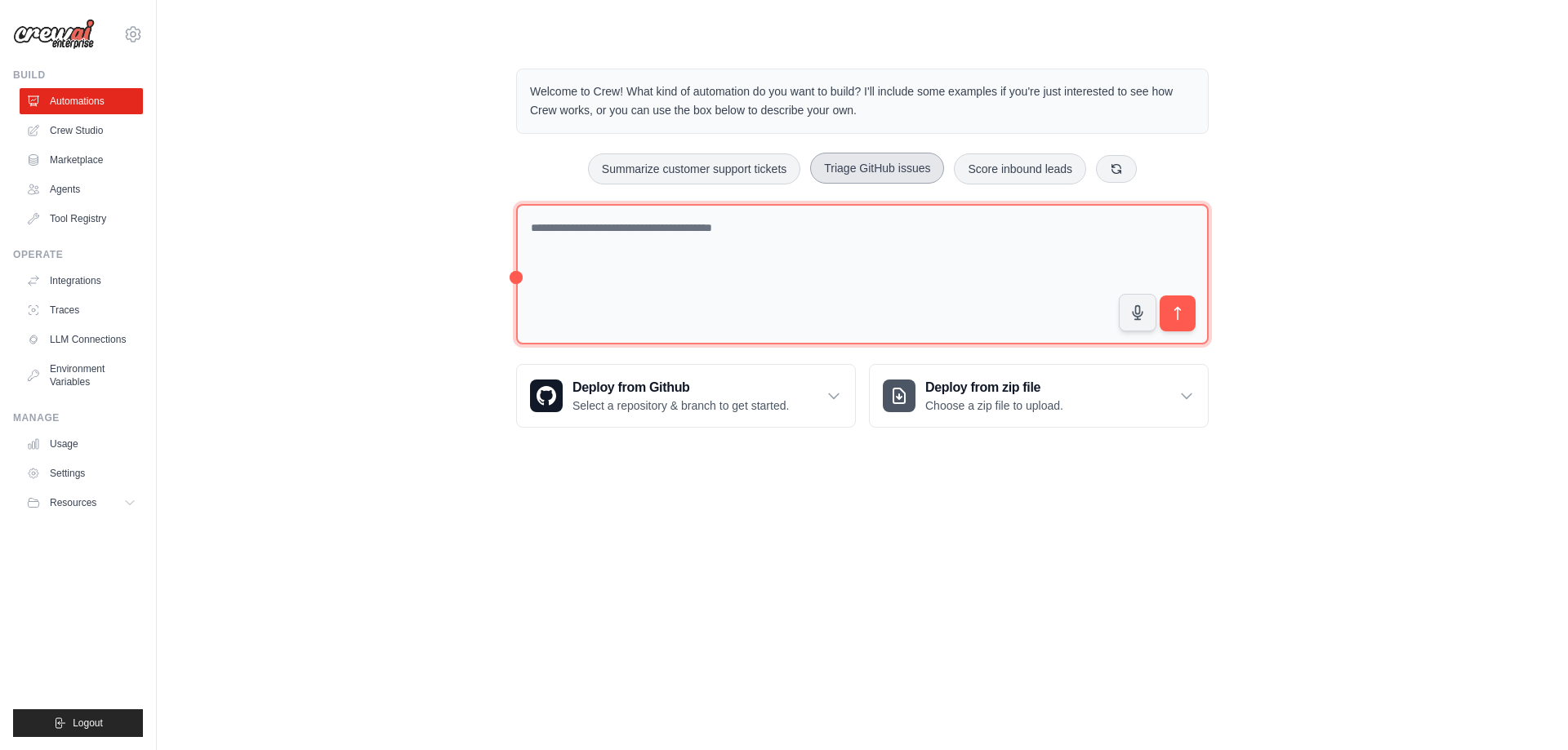
type textarea "**********"
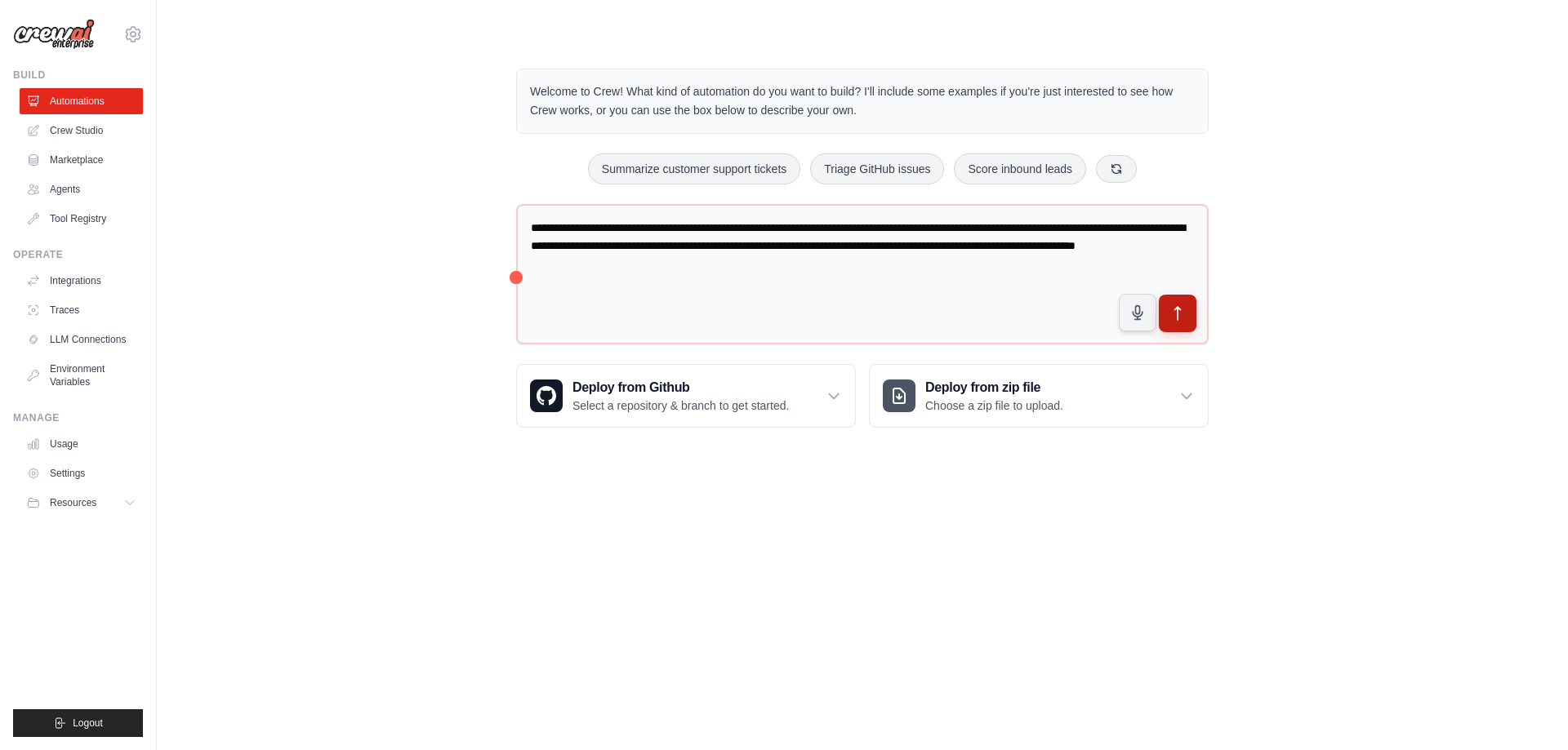
click at [1176, 317] on icon "submit" at bounding box center [1178, 314] width 17 height 17
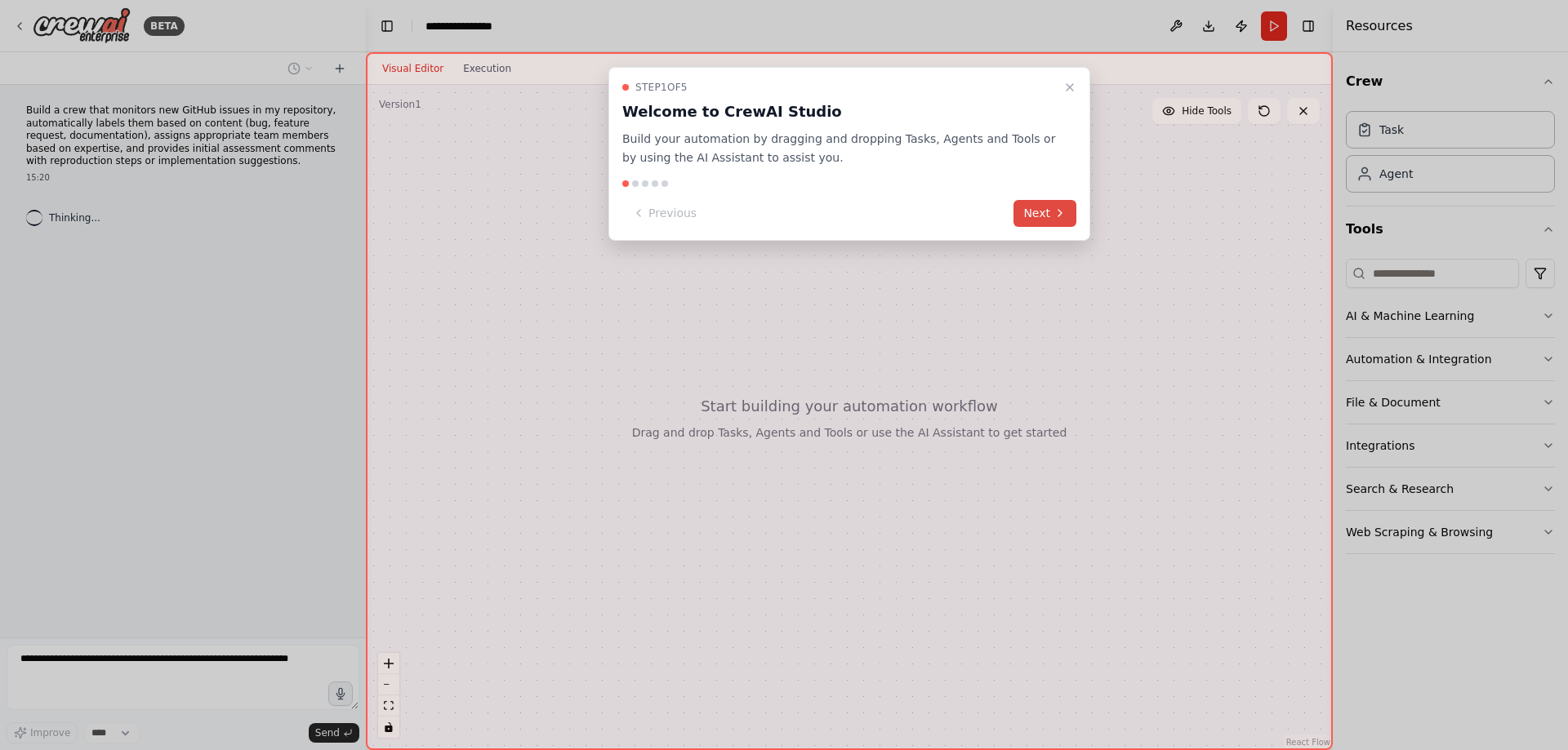
click at [1061, 211] on icon at bounding box center [1060, 213] width 13 height 13
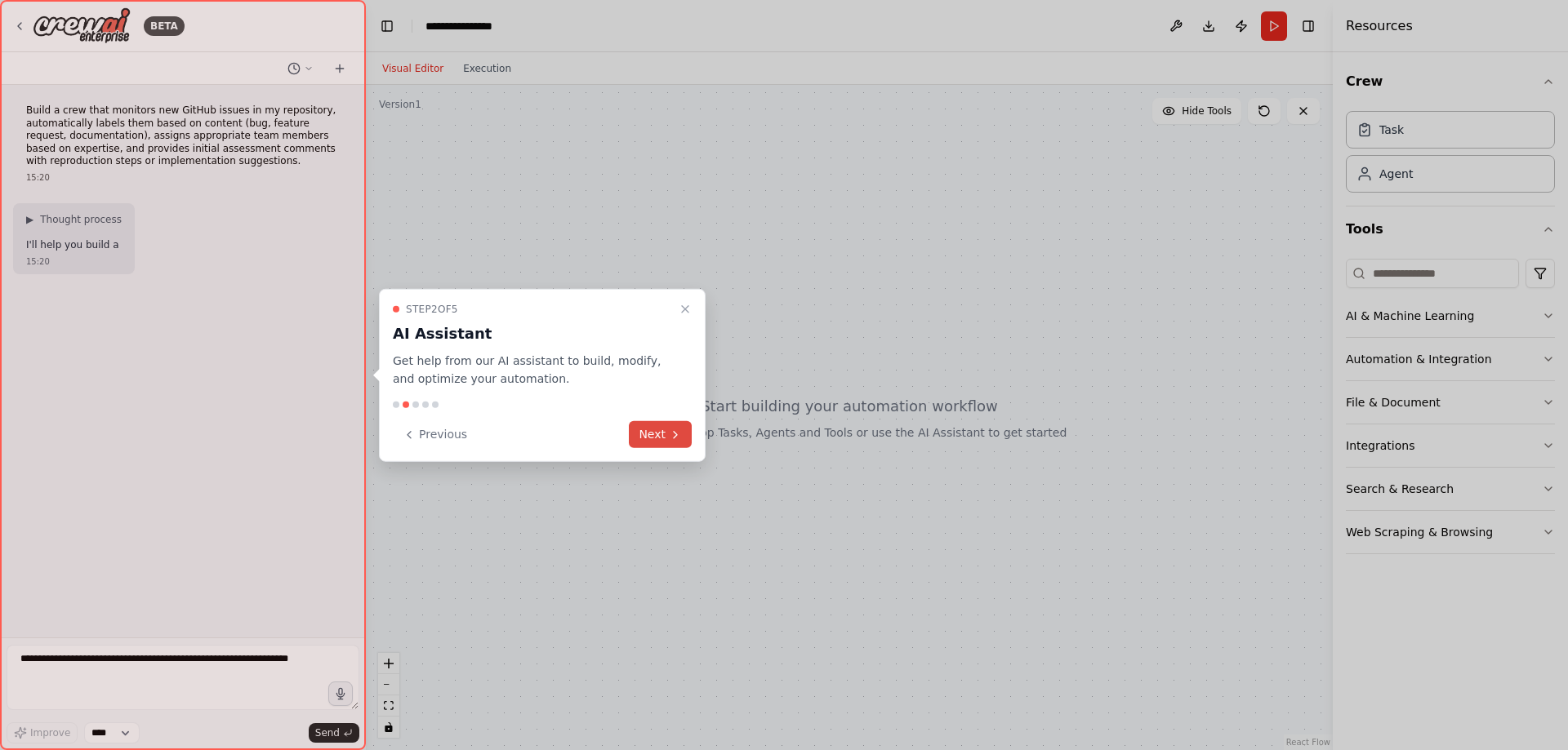
click at [645, 440] on button "Next" at bounding box center [660, 435] width 63 height 27
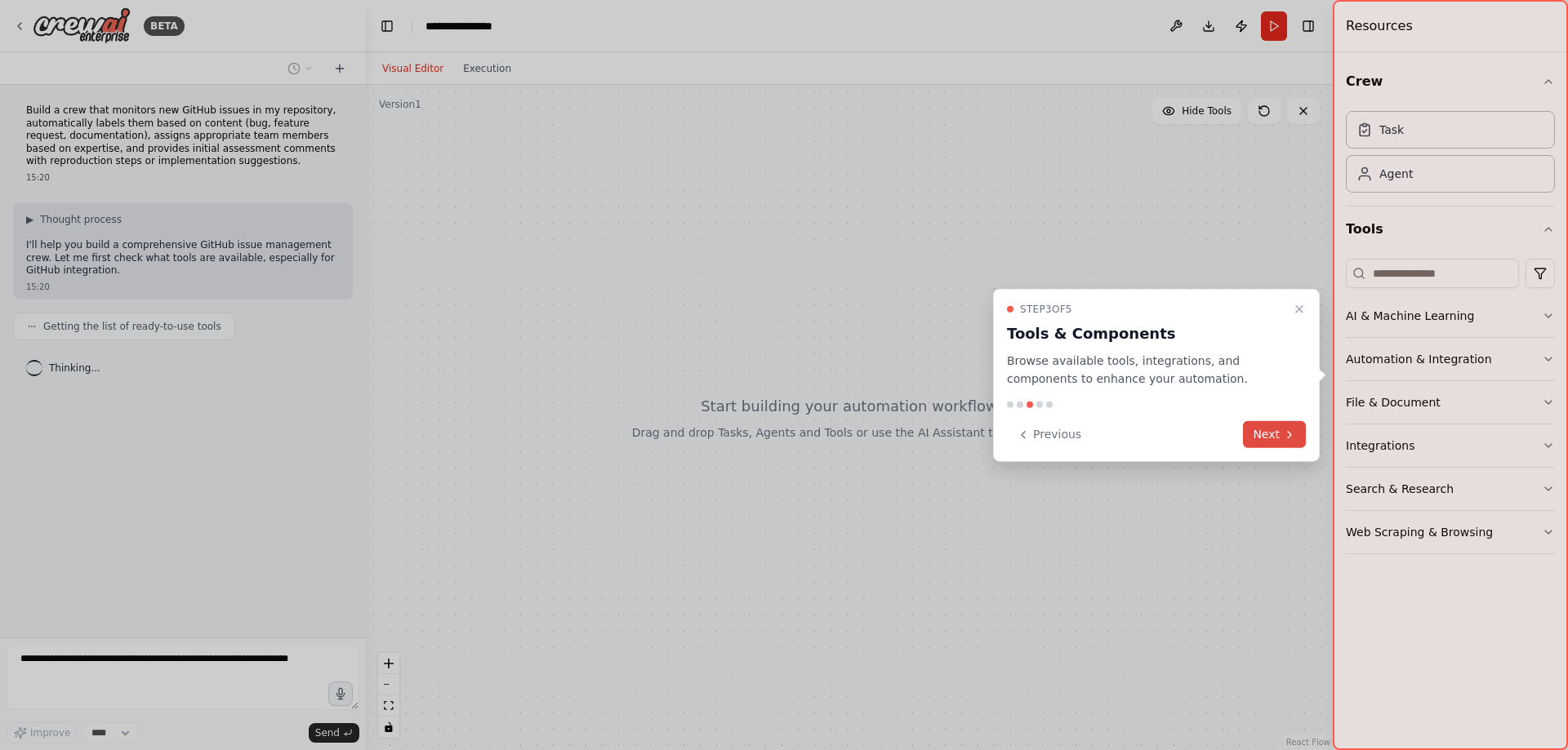
click at [1289, 429] on icon at bounding box center [1289, 434] width 13 height 13
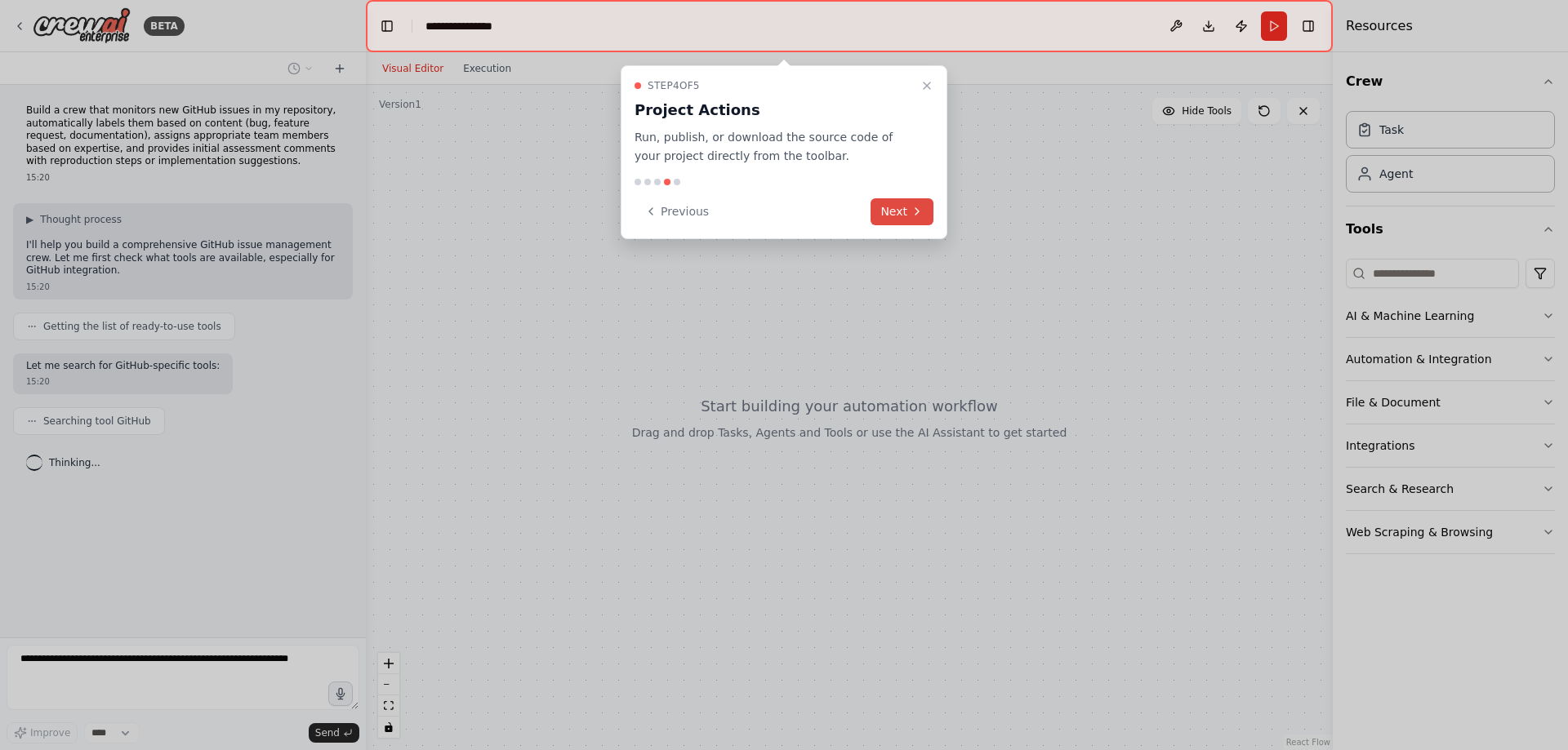
click at [887, 204] on button "Next" at bounding box center [902, 211] width 63 height 27
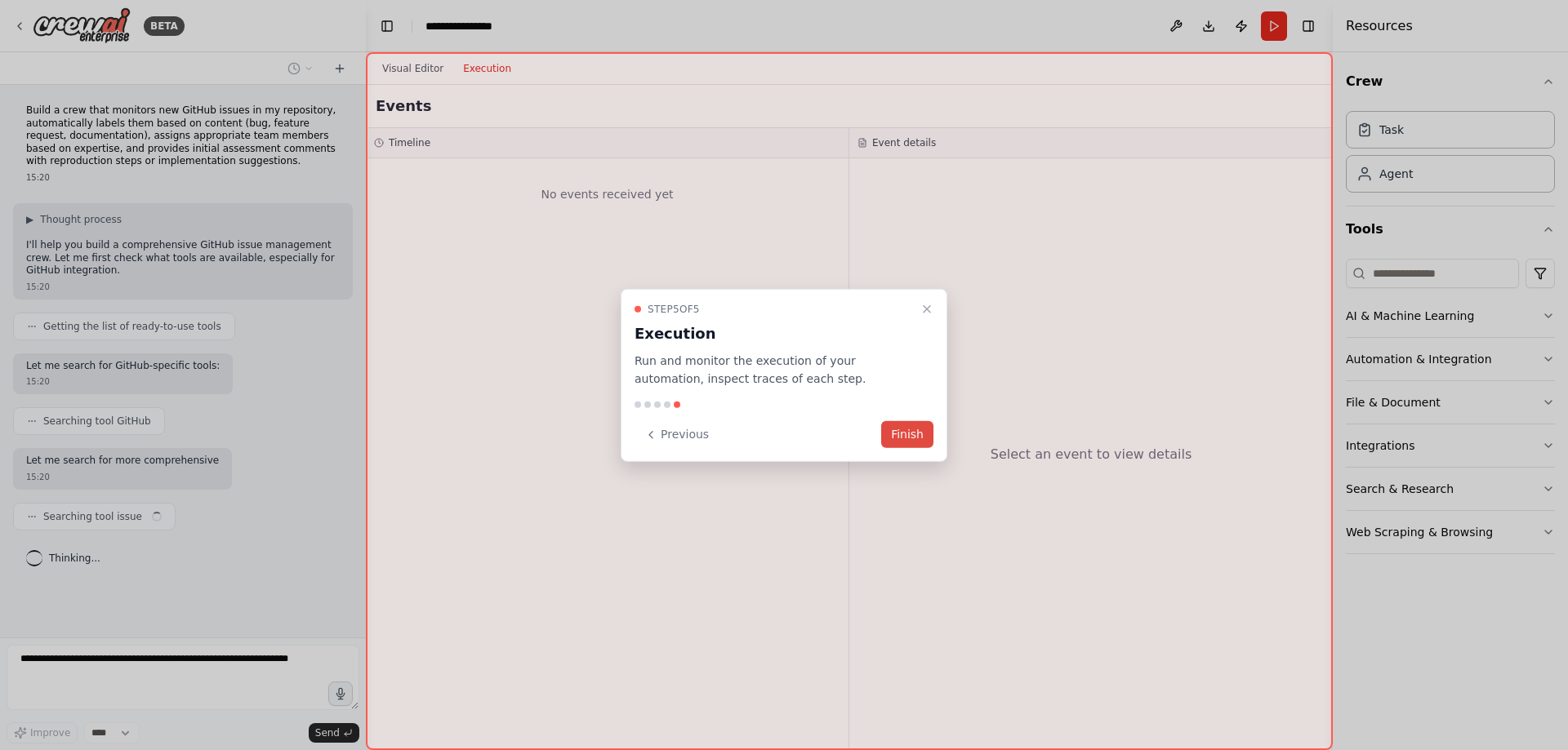
click at [898, 426] on button "Finish" at bounding box center [907, 435] width 52 height 27
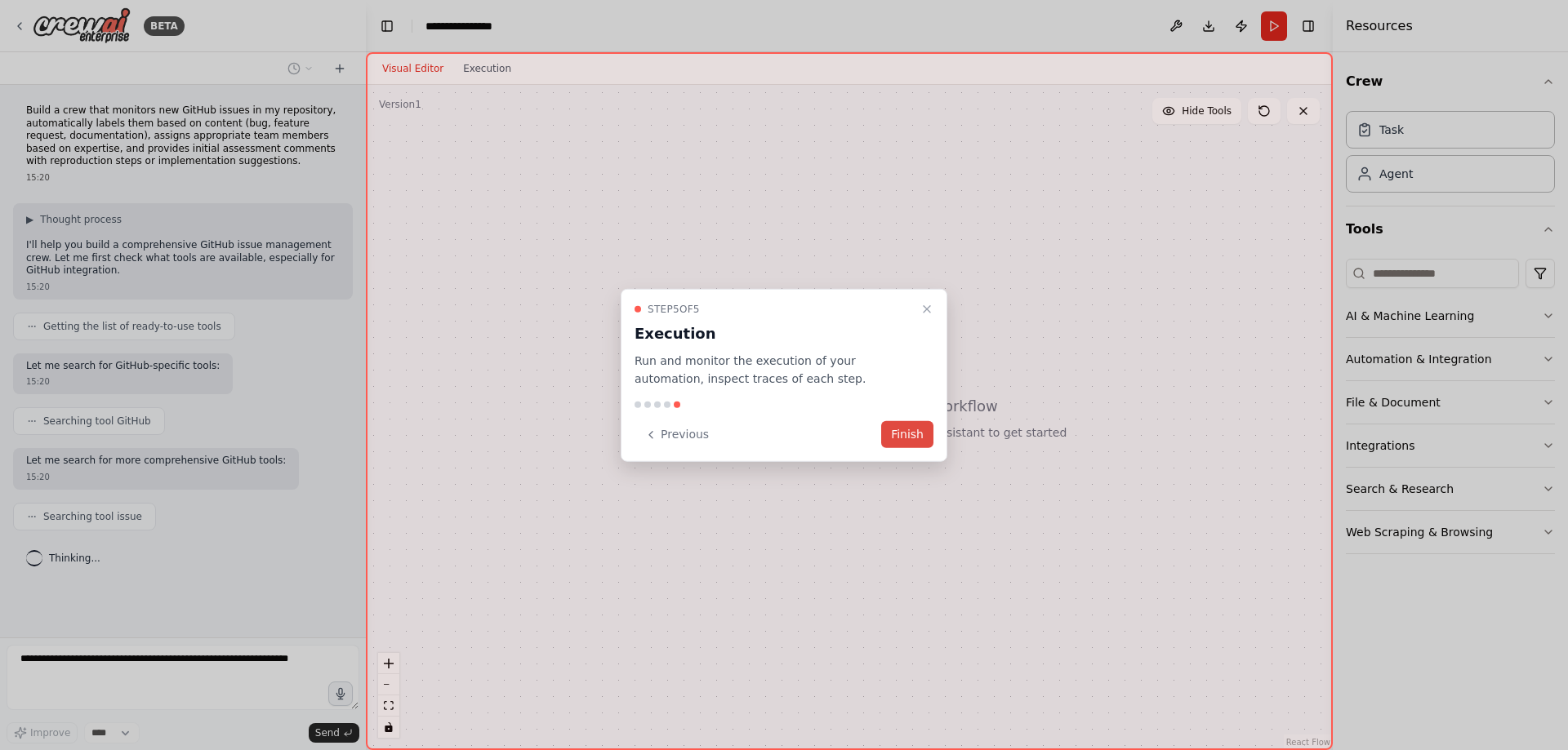
click at [907, 438] on button "Finish" at bounding box center [907, 435] width 52 height 27
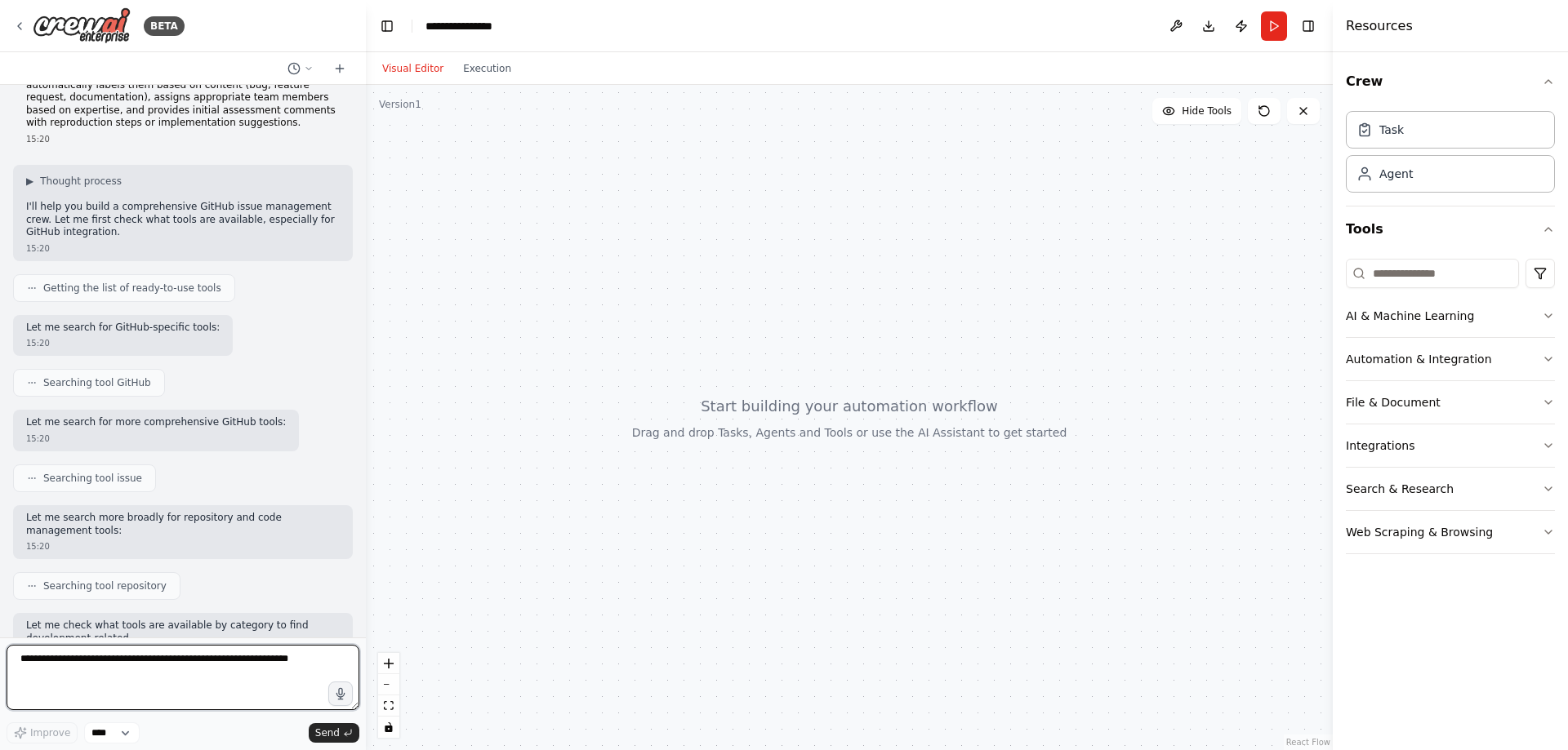
scroll to position [50, 0]
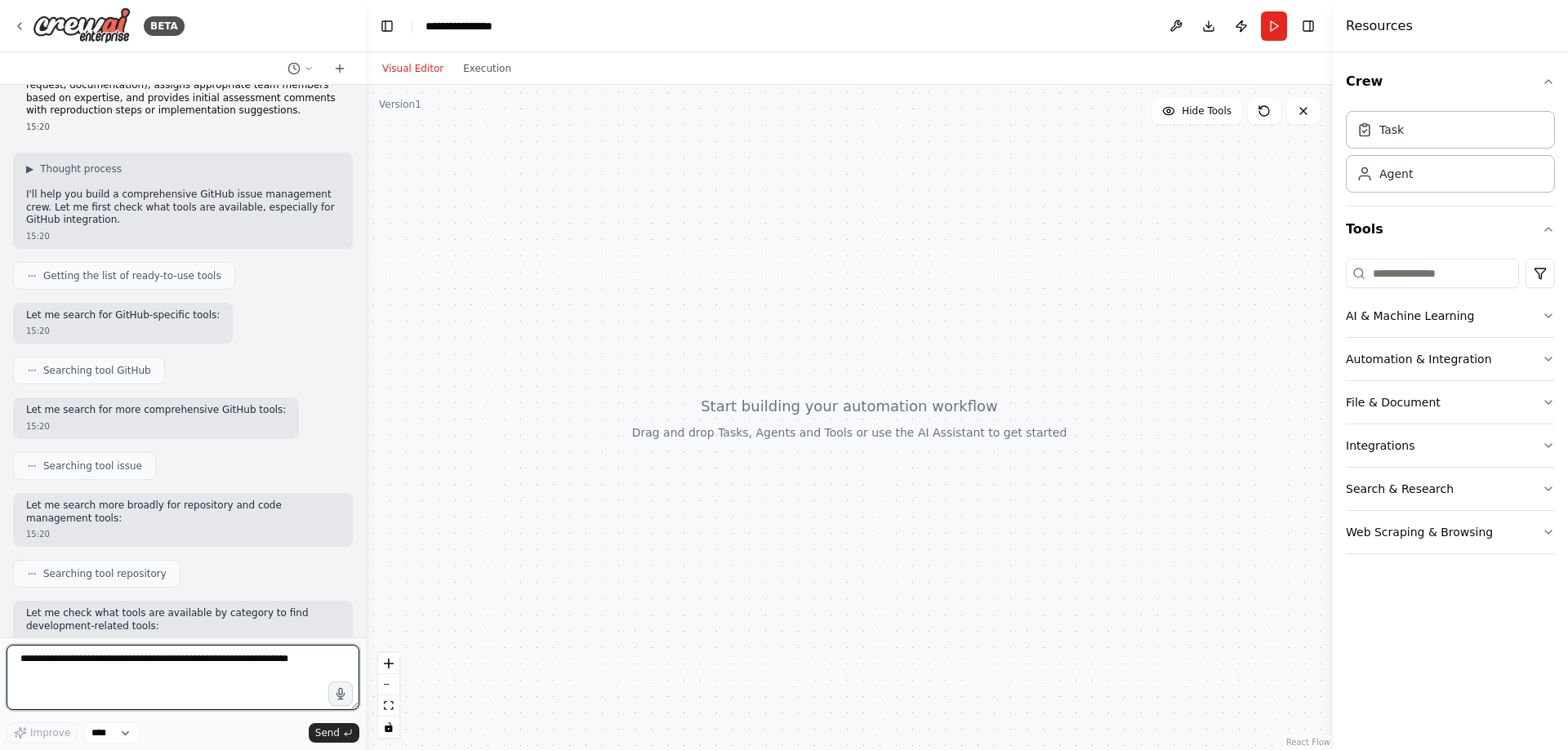
click at [162, 679] on textarea at bounding box center [183, 677] width 353 height 65
click at [92, 567] on span "Searching tool repository" at bounding box center [105, 574] width 123 height 13
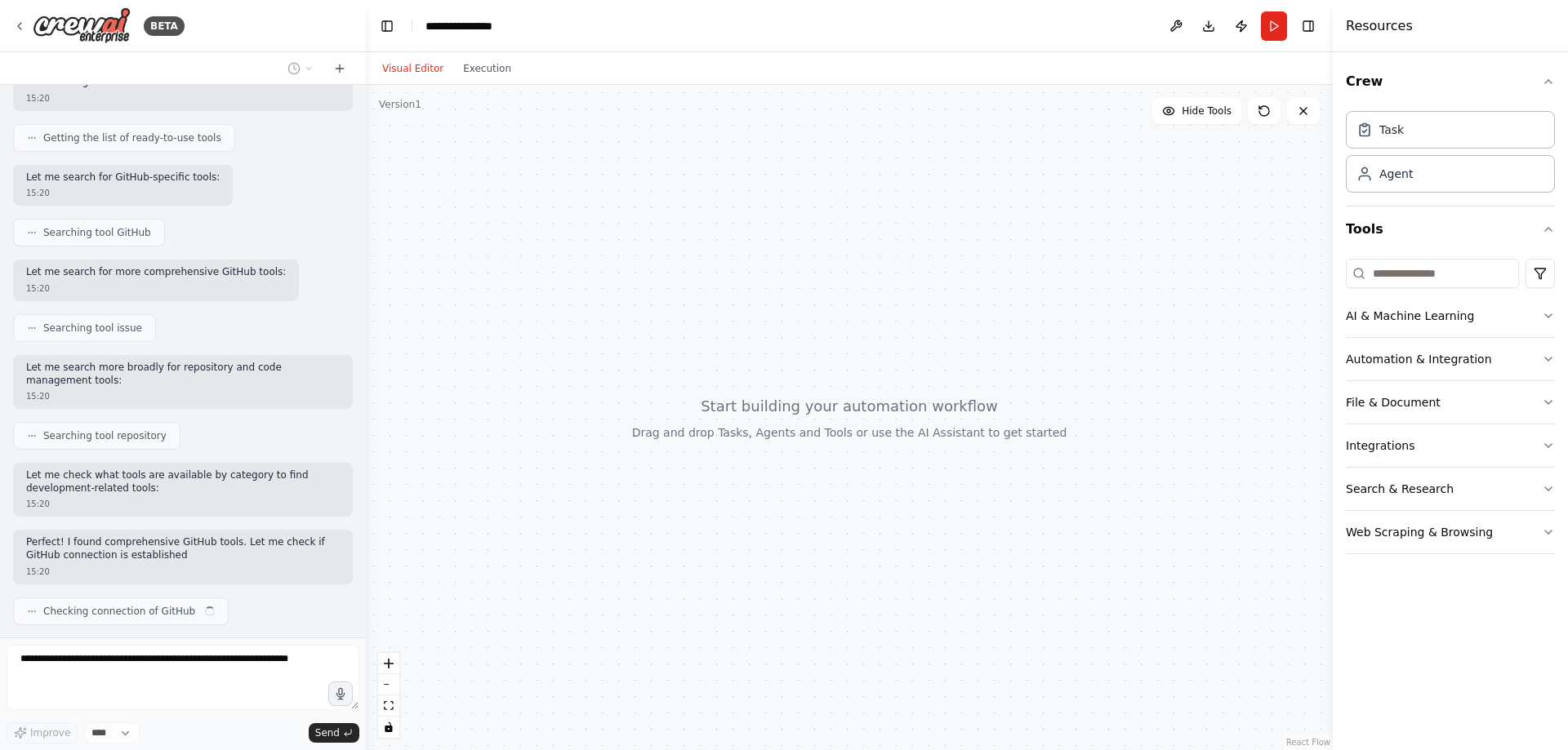
scroll to position [201, 0]
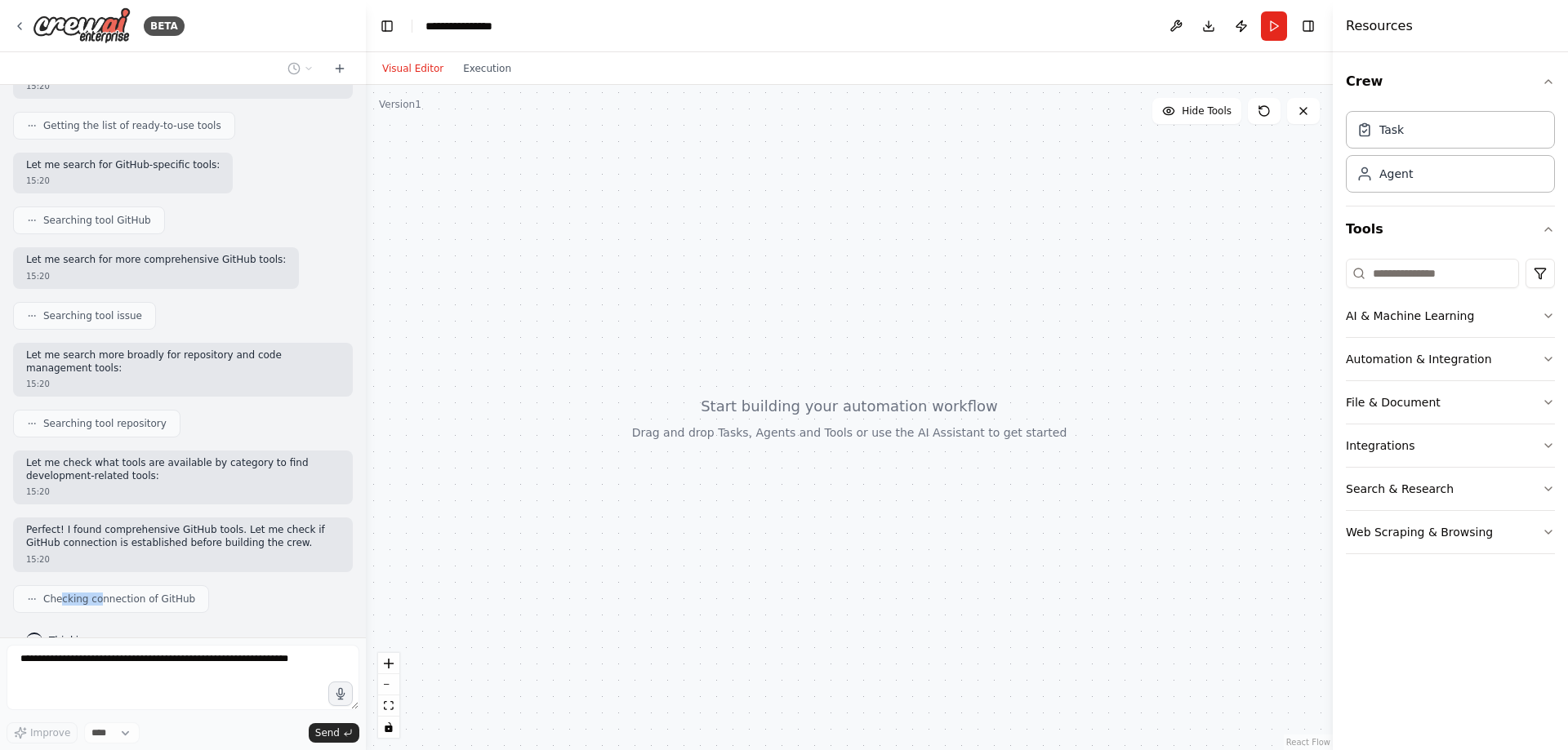
drag, startPoint x: 61, startPoint y: 578, endPoint x: 142, endPoint y: 576, distance: 81.0
click at [138, 593] on span "Checking connection of GitHub" at bounding box center [119, 599] width 152 height 13
click at [142, 593] on span "Checking connection of GitHub" at bounding box center [119, 599] width 152 height 13
drag, startPoint x: 812, startPoint y: 456, endPoint x: 855, endPoint y: 447, distance: 43.9
click at [816, 484] on div at bounding box center [849, 418] width 967 height 666
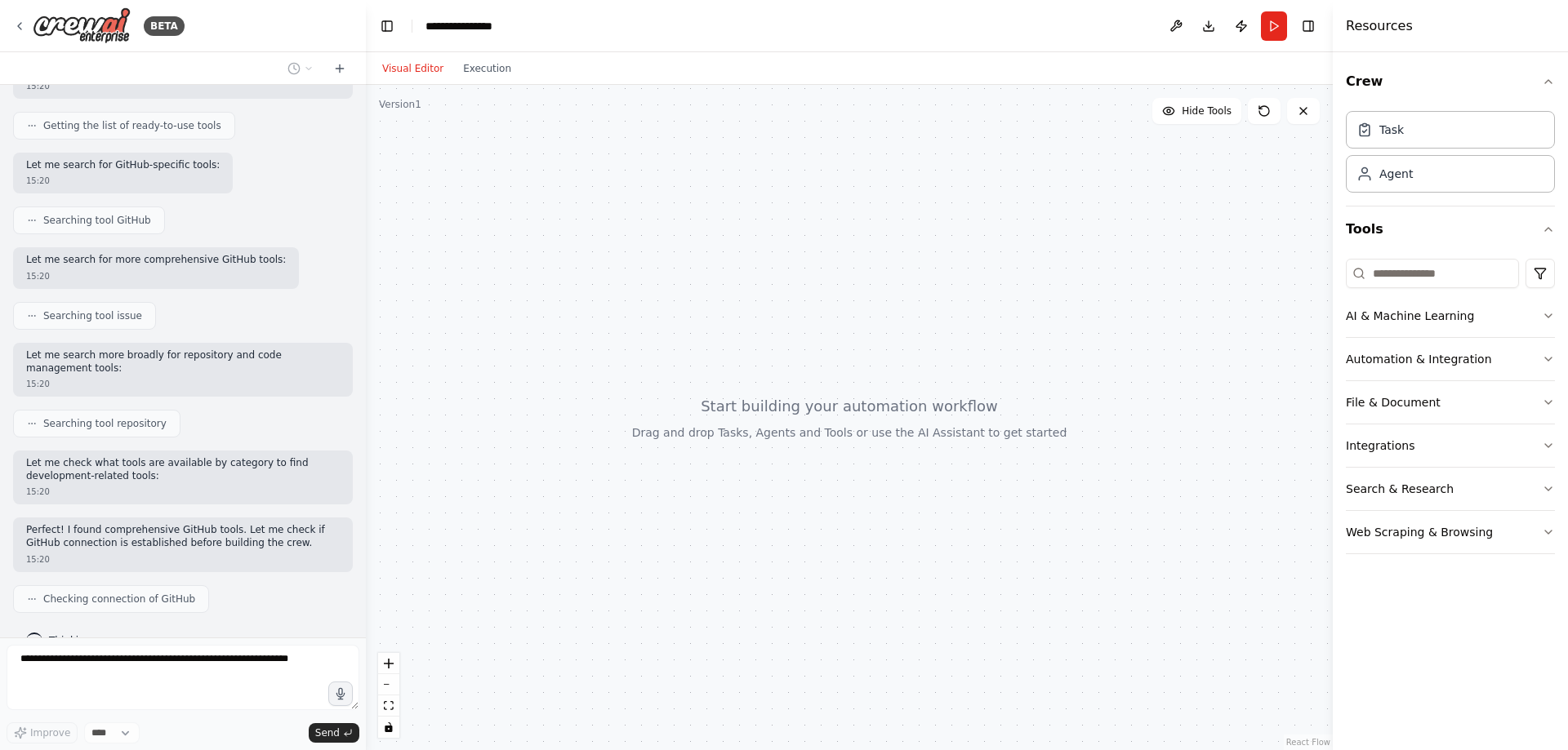
click at [852, 448] on div at bounding box center [849, 418] width 967 height 666
click at [1359, 324] on button "AI & Machine Learning" at bounding box center [1450, 315] width 209 height 43
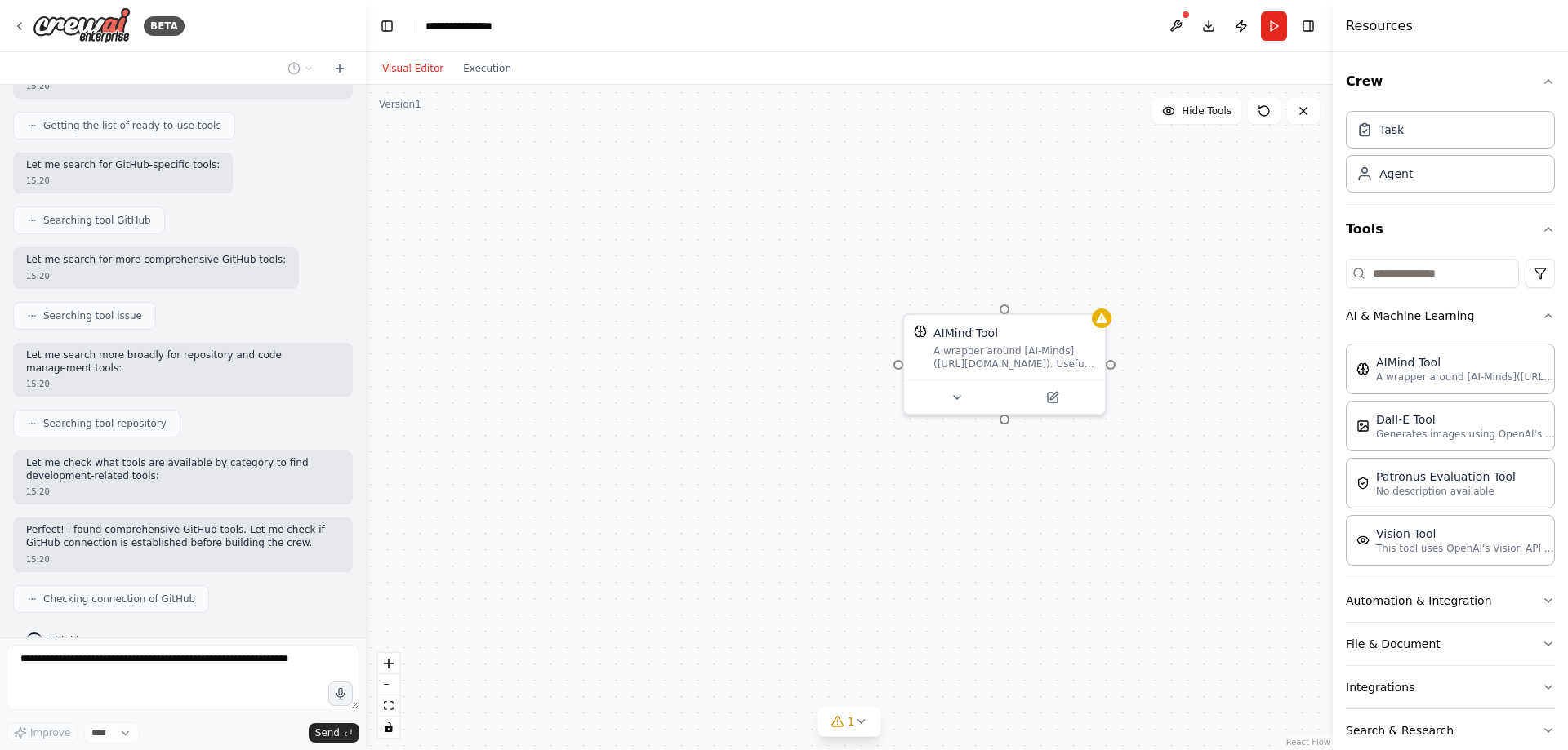
drag, startPoint x: 796, startPoint y: 285, endPoint x: 785, endPoint y: 288, distance: 11.4
click at [791, 287] on div "AIMind Tool A wrapper around [AI-Minds]([URL][DOMAIN_NAME]). Useful for when yo…" at bounding box center [849, 418] width 967 height 666
click at [969, 360] on div "A wrapper around [AI-Minds]([URL][DOMAIN_NAME]). Useful for when you need answe…" at bounding box center [1008, 356] width 162 height 26
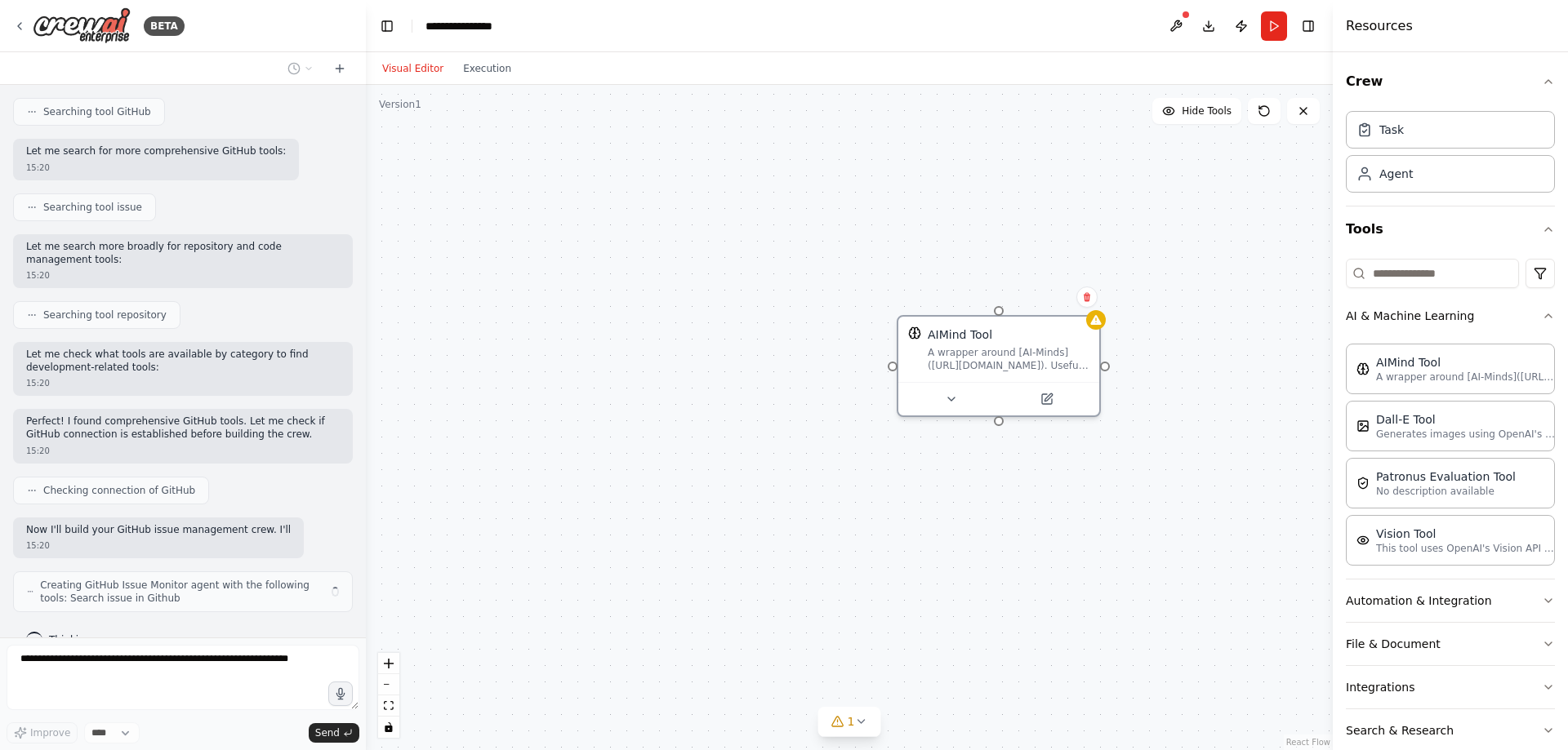
click at [955, 248] on div "AIMind Tool A wrapper around [AI-Minds]([URL][DOMAIN_NAME]). Useful for when yo…" at bounding box center [849, 418] width 967 height 666
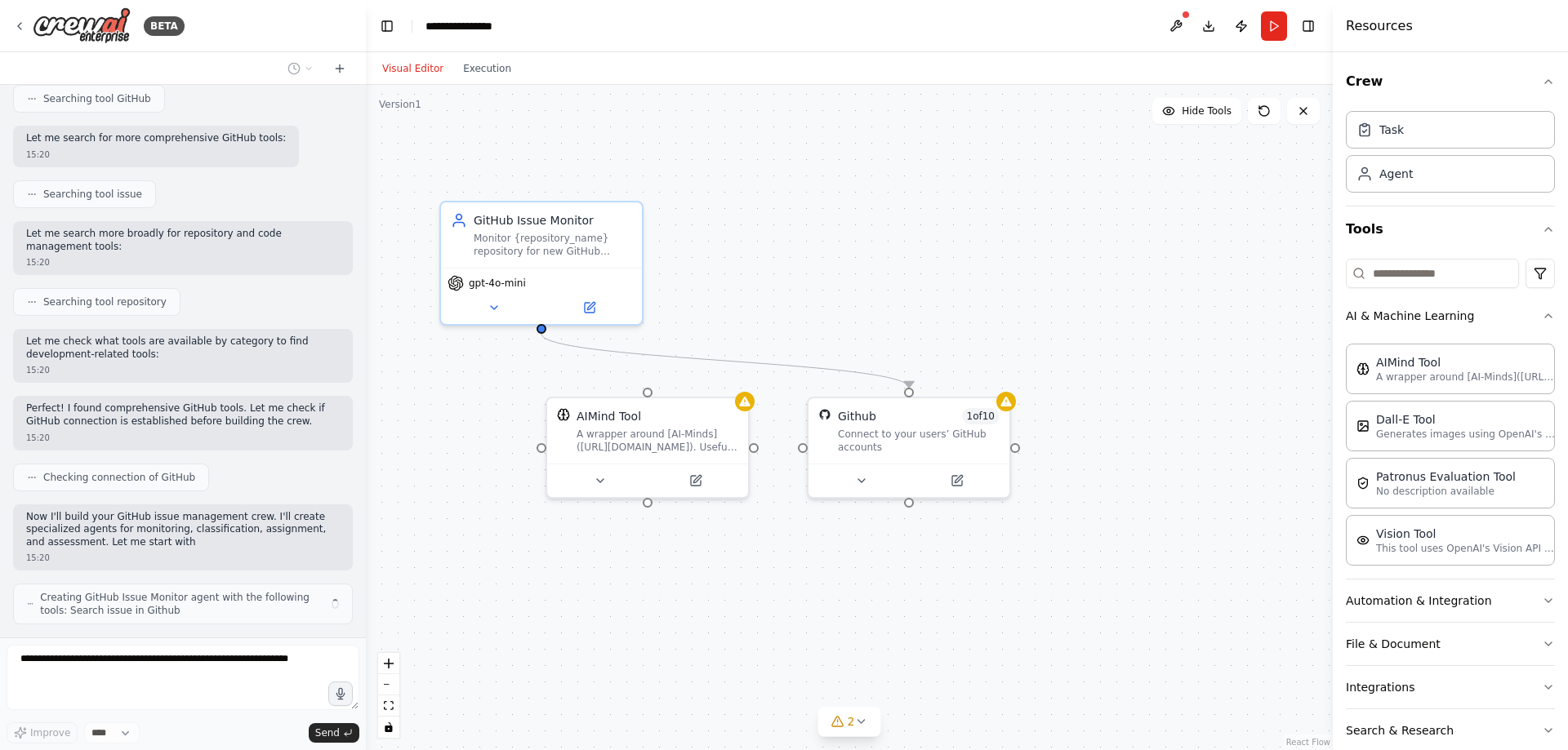
scroll to position [335, 0]
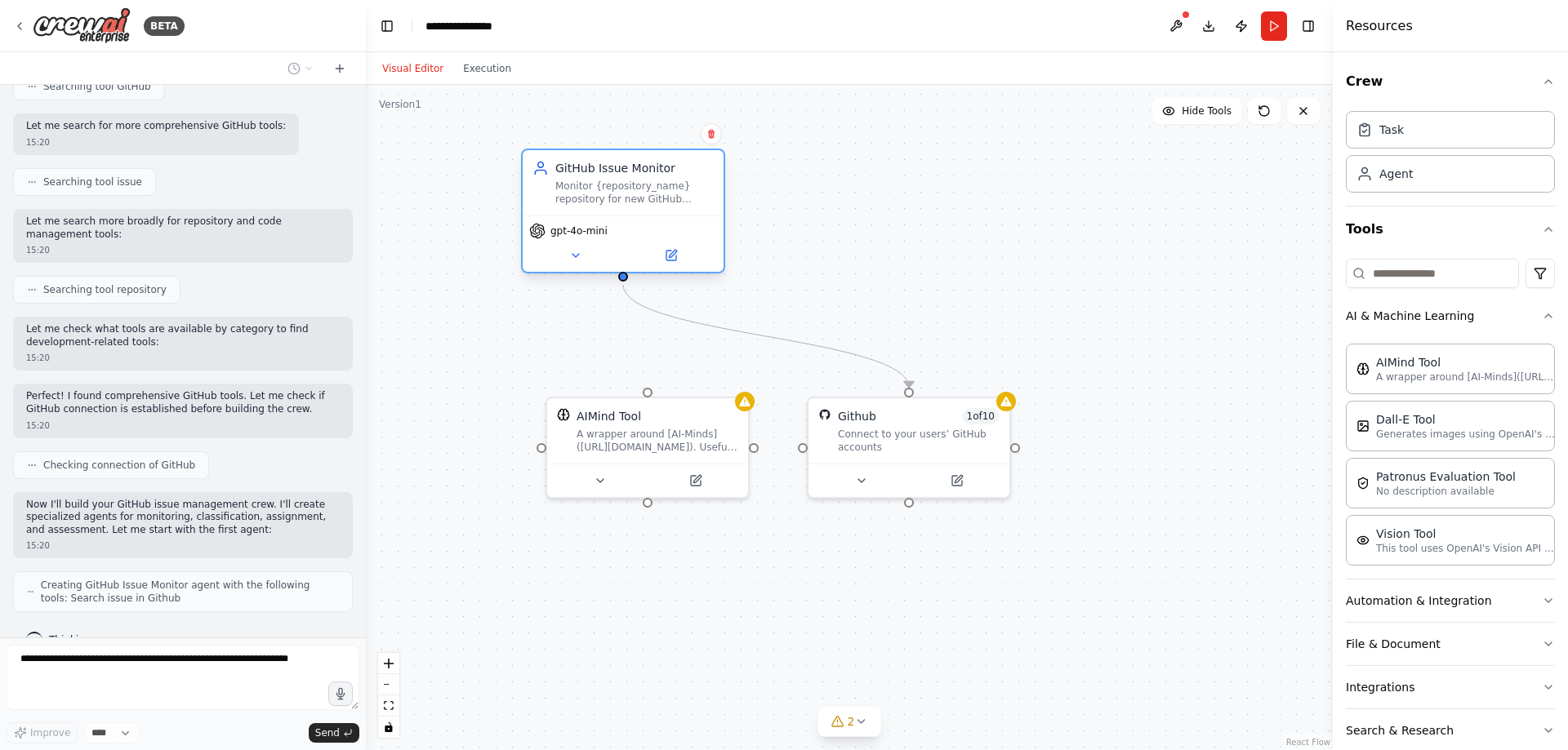
drag, startPoint x: 542, startPoint y: 265, endPoint x: 638, endPoint y: 205, distance: 113.2
click at [638, 216] on div "gpt-4o-mini" at bounding box center [622, 243] width 201 height 56
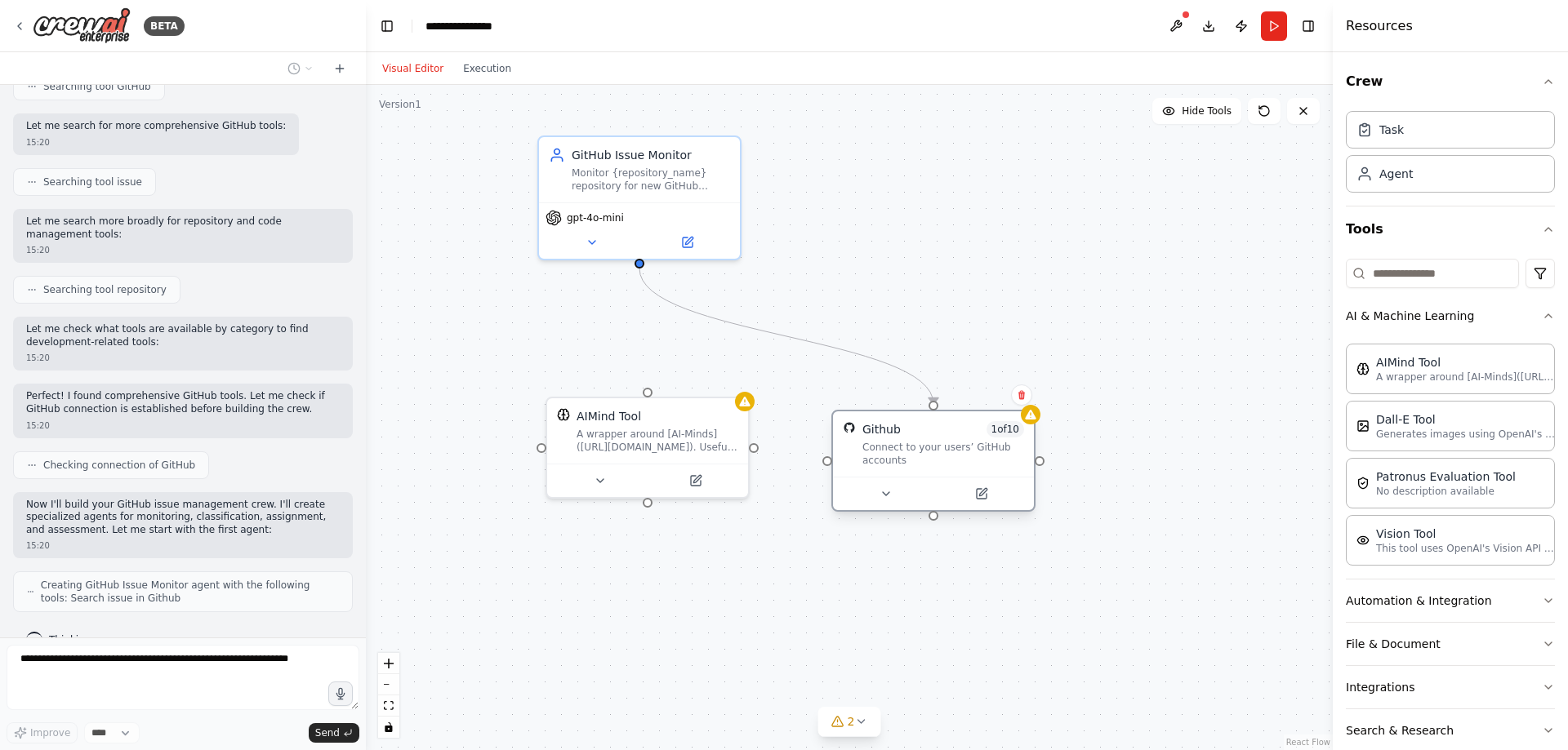
click at [888, 453] on div "Connect to your users’ GitHub accounts" at bounding box center [943, 454] width 162 height 26
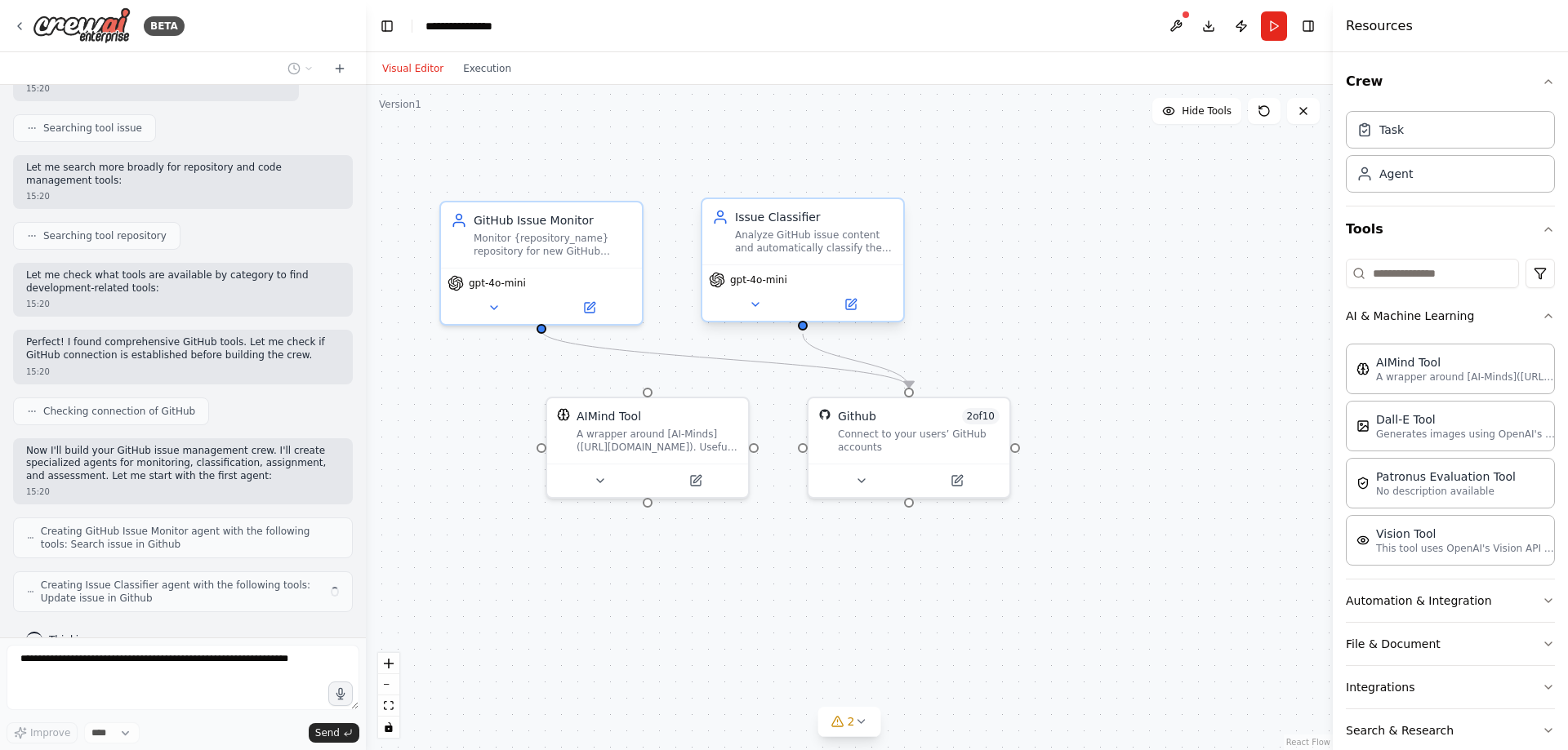
click at [902, 270] on div "gpt-4o-mini" at bounding box center [802, 292] width 201 height 56
click at [1095, 300] on div ".deletable-edge-delete-btn { width: 20px; height: 20px; border: 0px solid #ffff…" at bounding box center [849, 418] width 967 height 666
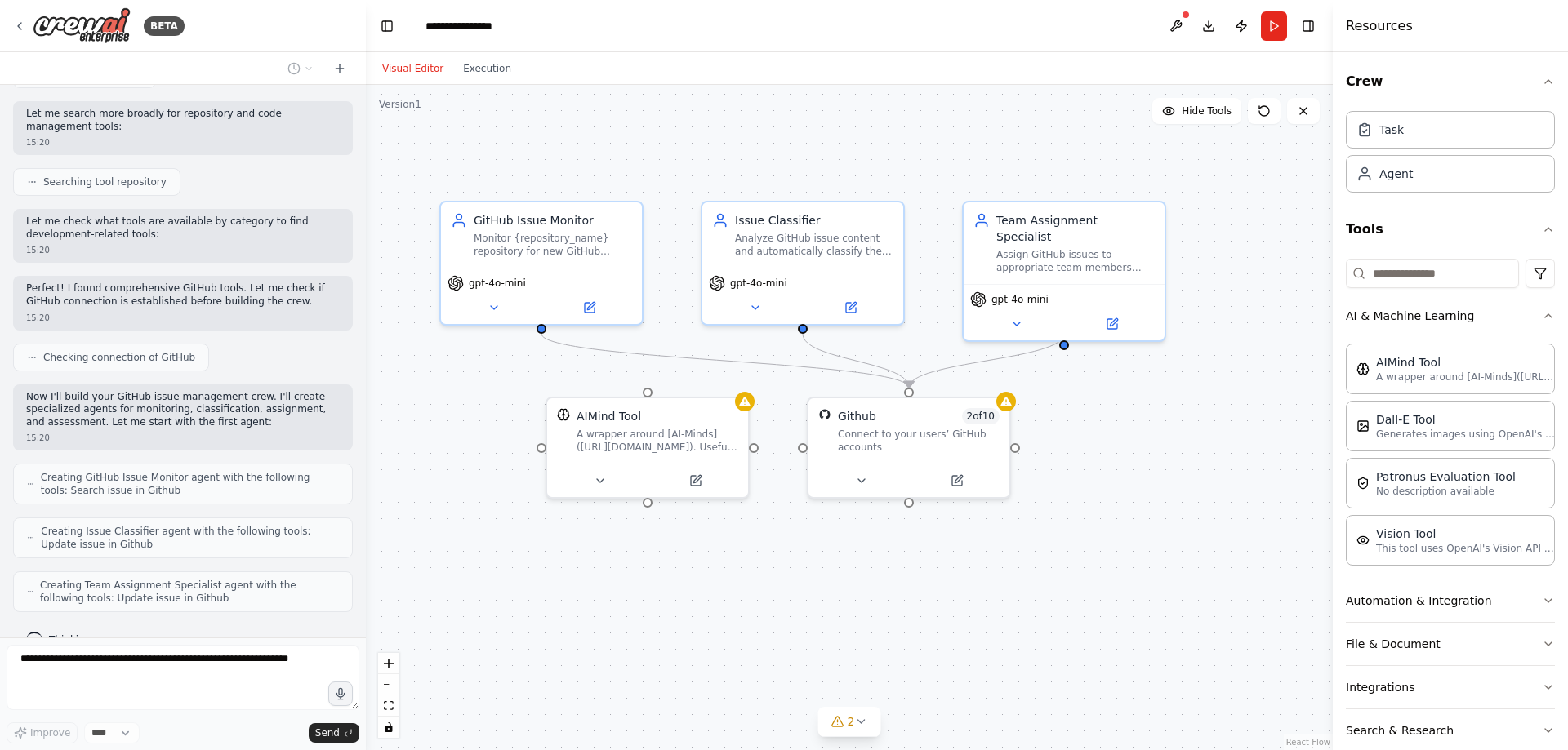
click at [1210, 448] on div ".deletable-edge-delete-btn { width: 20px; height: 20px; border: 0px solid #ffff…" at bounding box center [849, 418] width 967 height 666
